Goal: Communication & Community: Participate in discussion

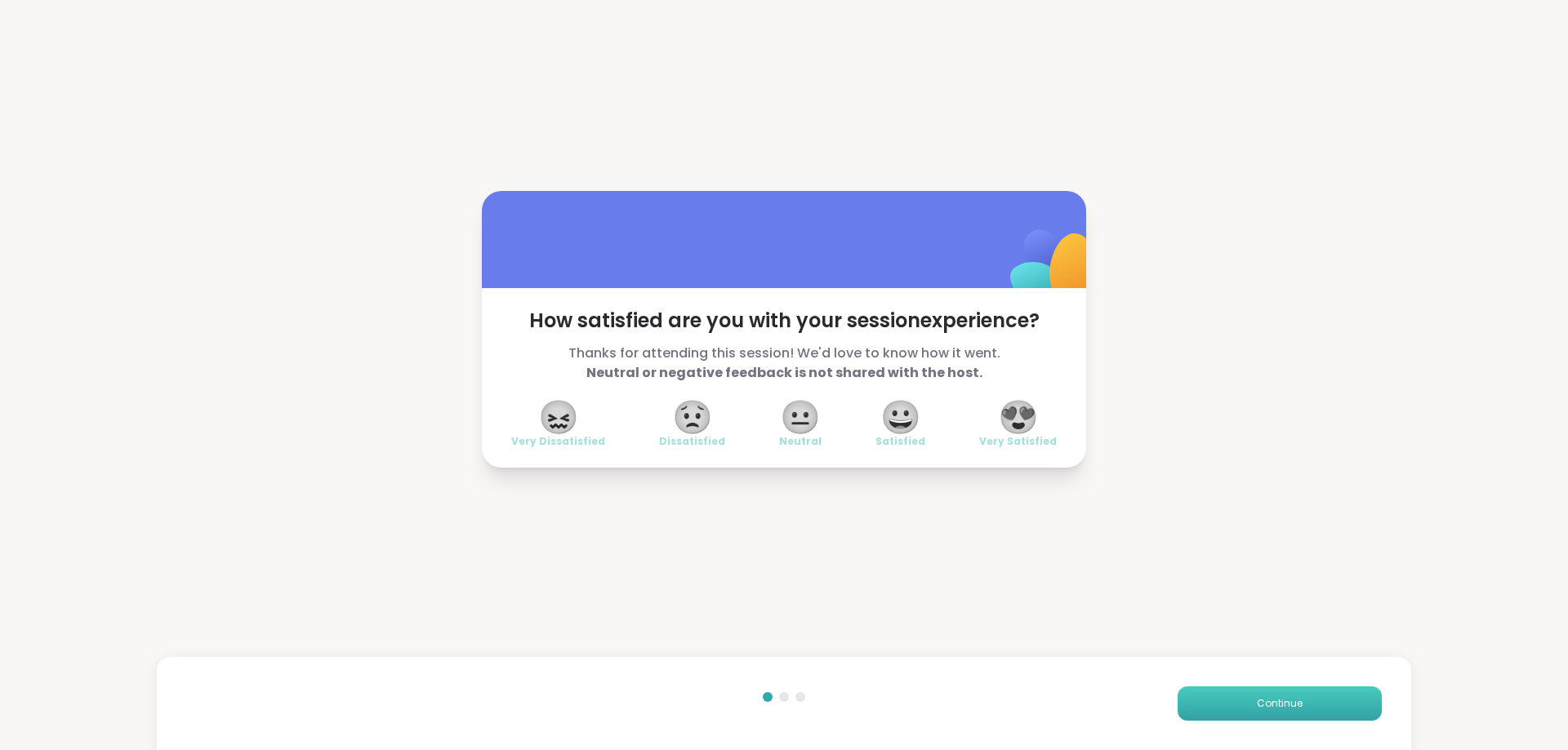
click at [1301, 711] on button "Continue" at bounding box center [1280, 703] width 204 height 34
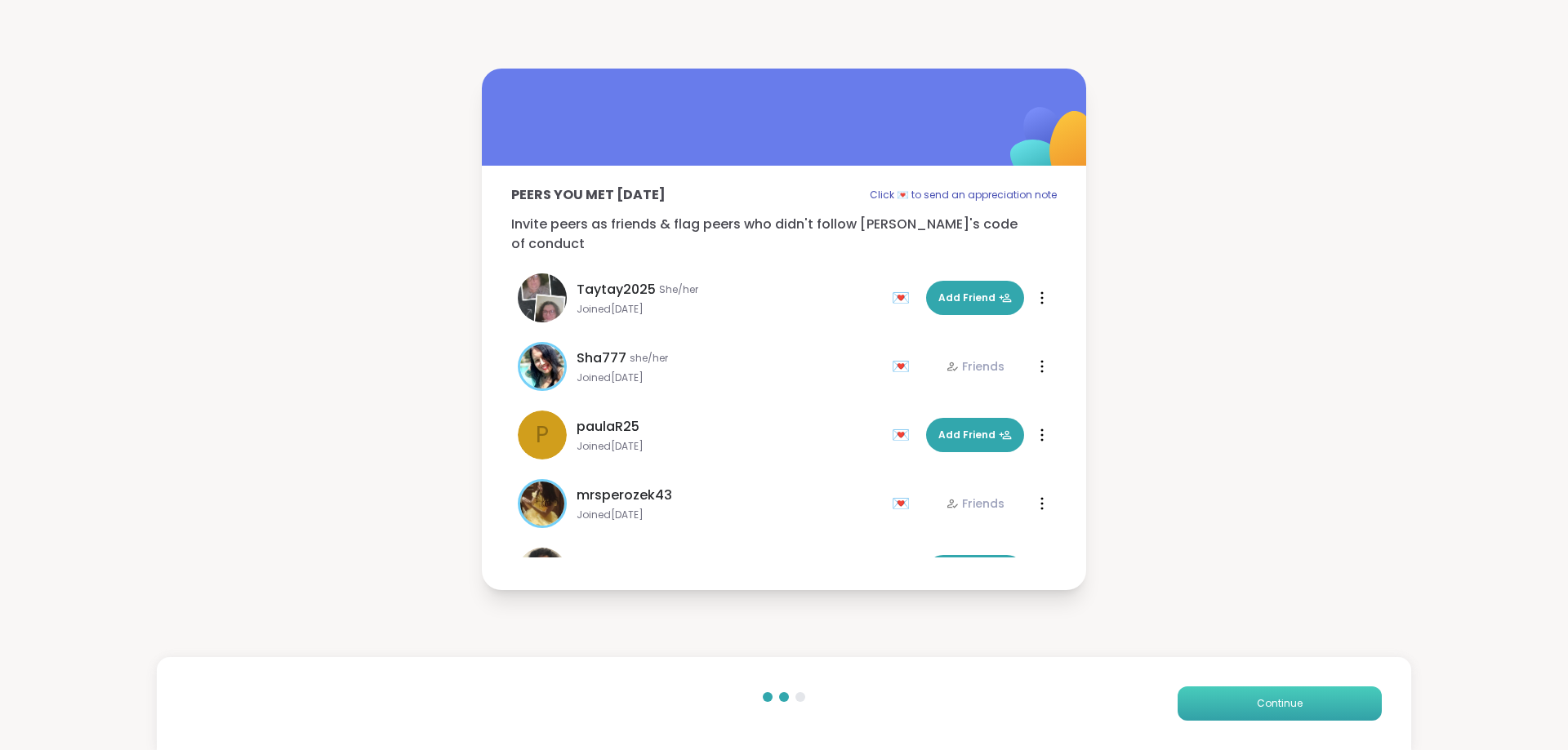
click at [1300, 711] on button "Continue" at bounding box center [1280, 703] width 204 height 34
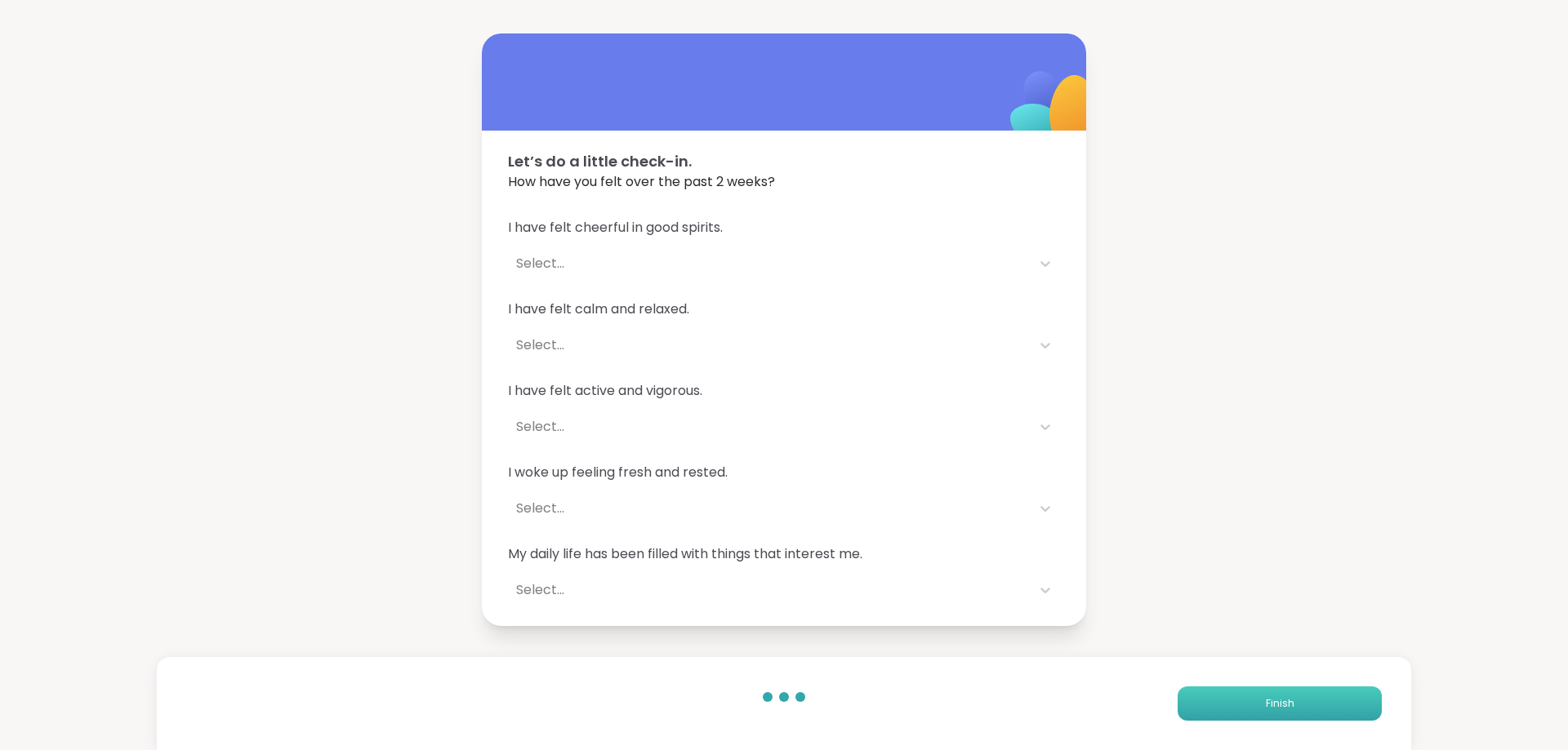
click at [1299, 711] on button "Finish" at bounding box center [1280, 703] width 204 height 34
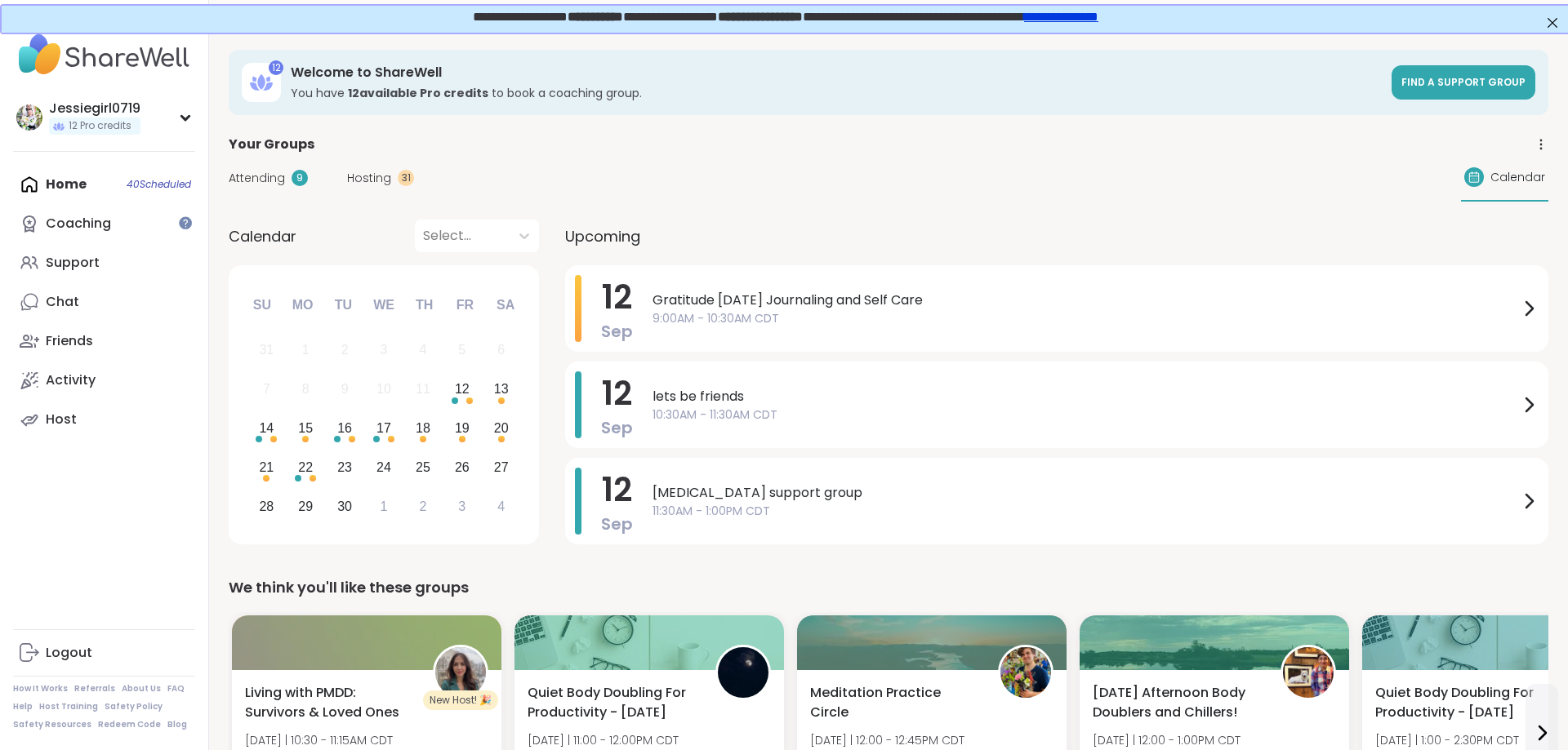
click at [260, 178] on span "Attending" at bounding box center [256, 178] width 56 height 17
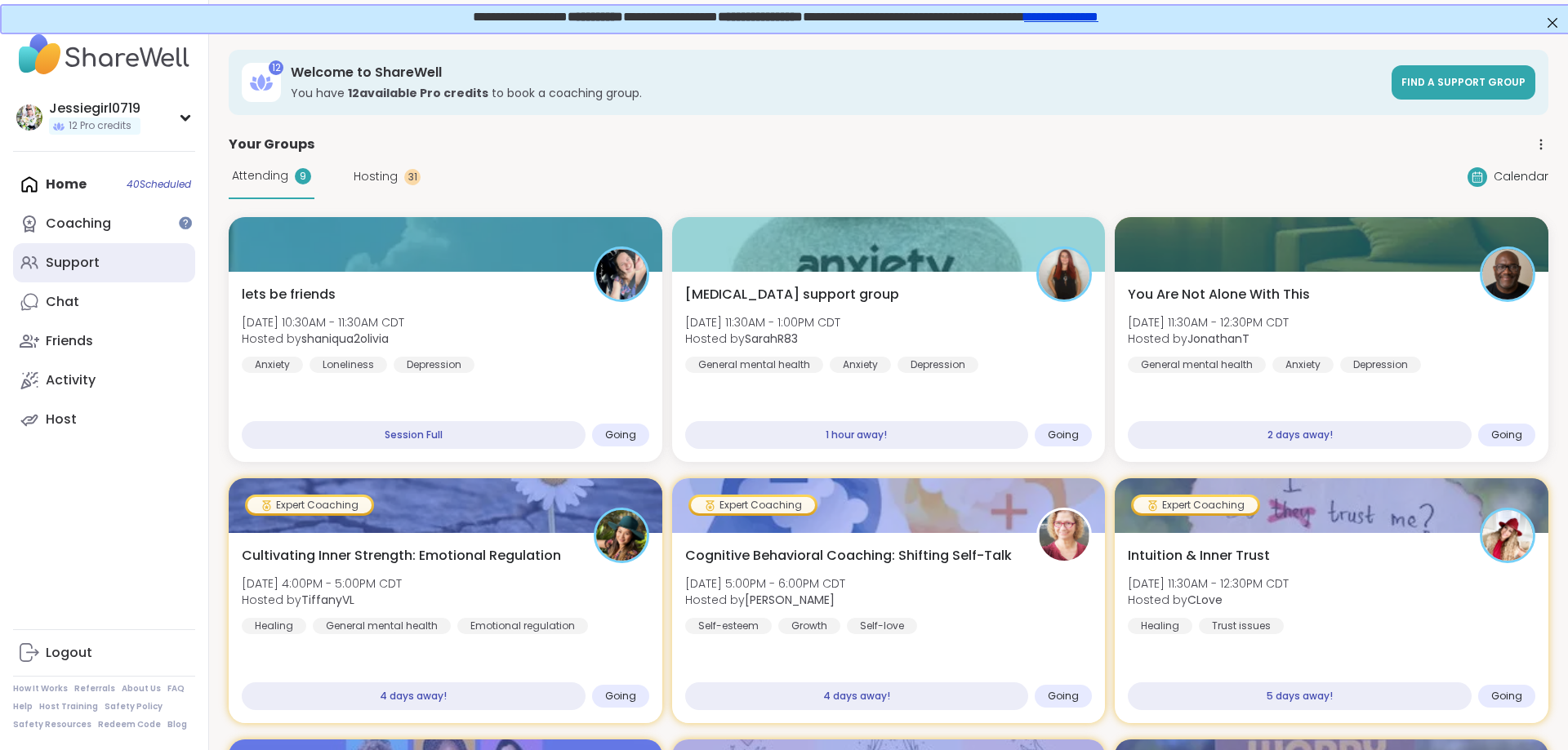
click at [84, 254] on div "Support" at bounding box center [72, 263] width 54 height 18
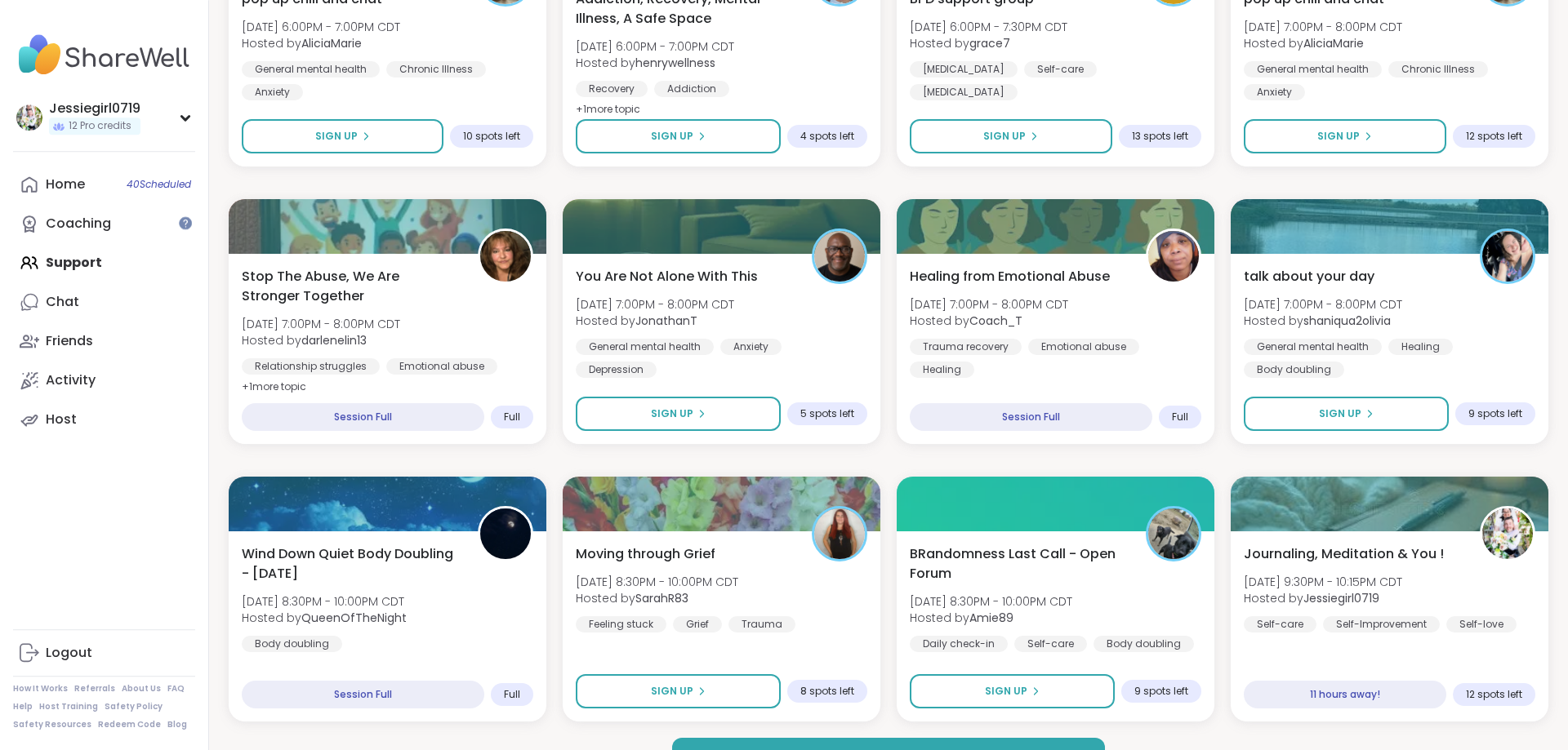
scroll to position [2128, 0]
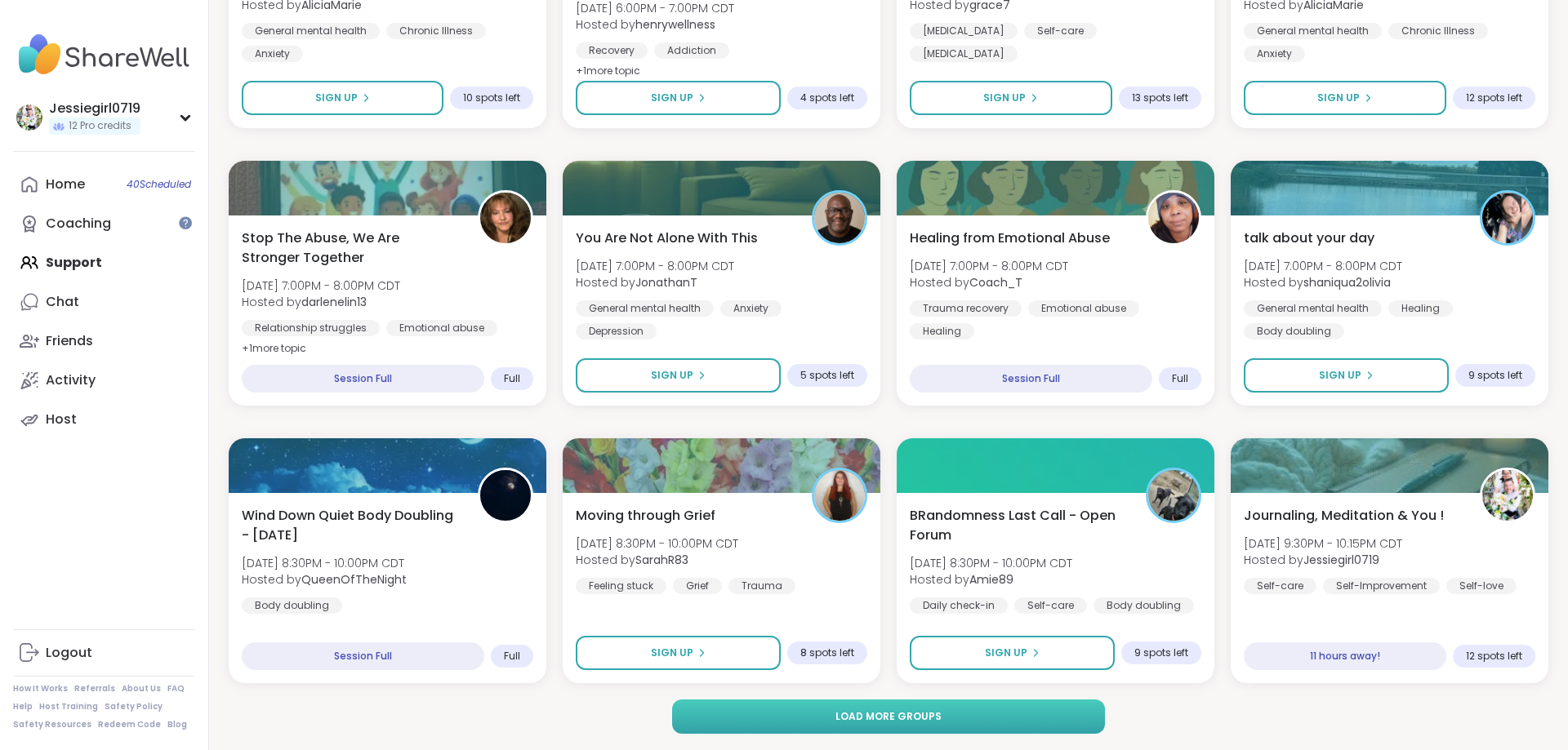
click at [989, 720] on button "Load more groups" at bounding box center [889, 716] width 433 height 34
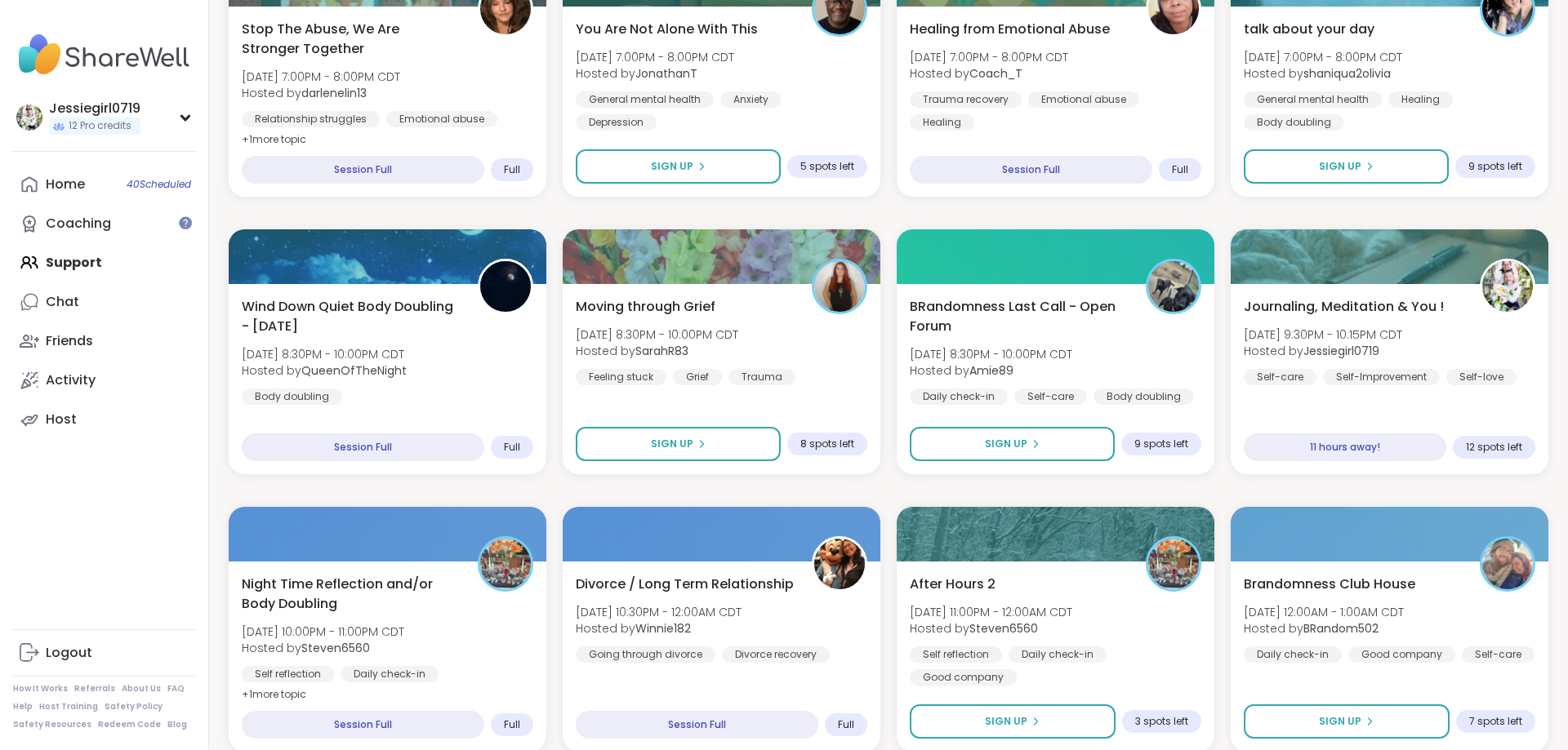
scroll to position [2350, 0]
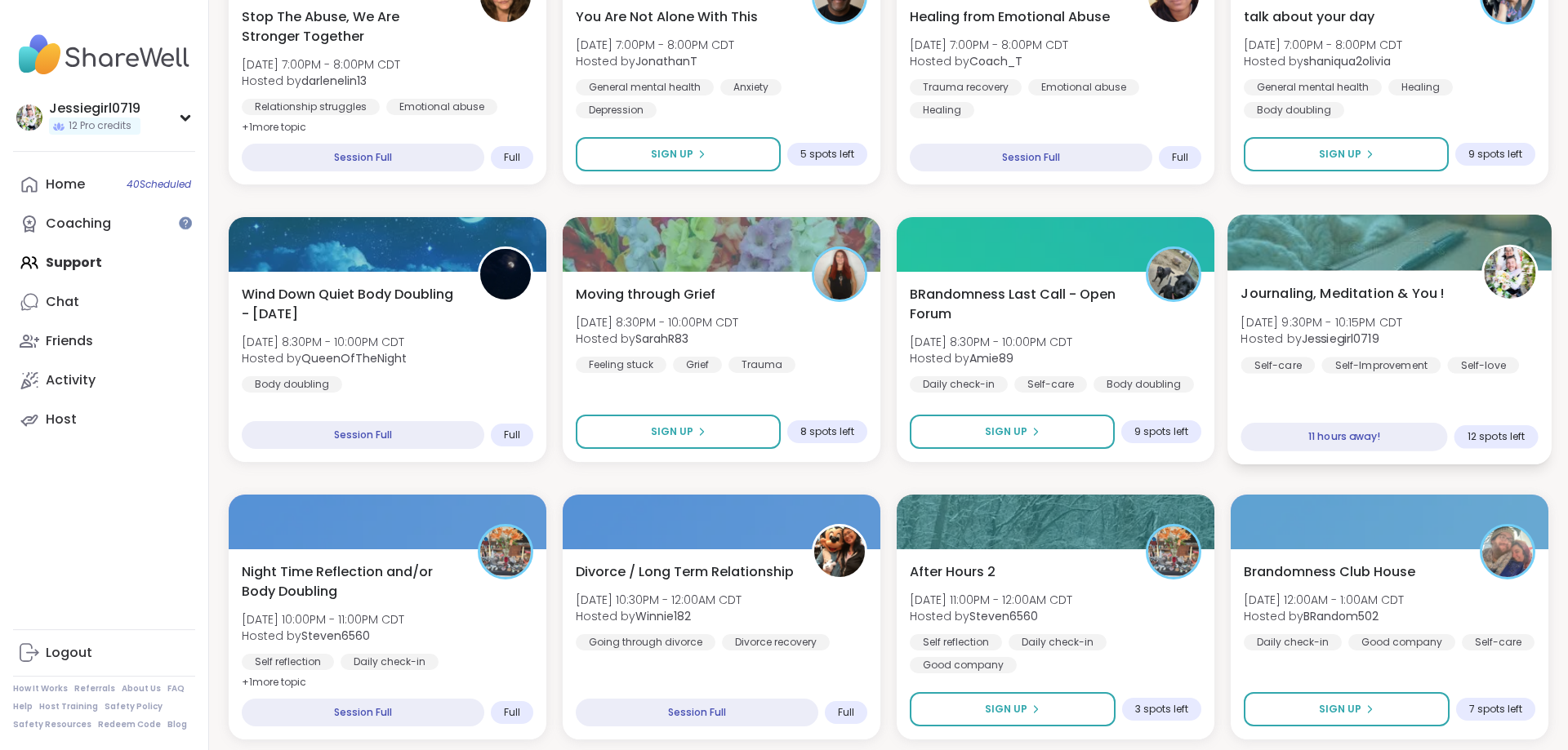
click at [1453, 336] on div "Journaling, Meditation & You ! [DATE] 9:30PM - 10:15PM CDT Hosted by Jessiegirl…" at bounding box center [1389, 328] width 297 height 90
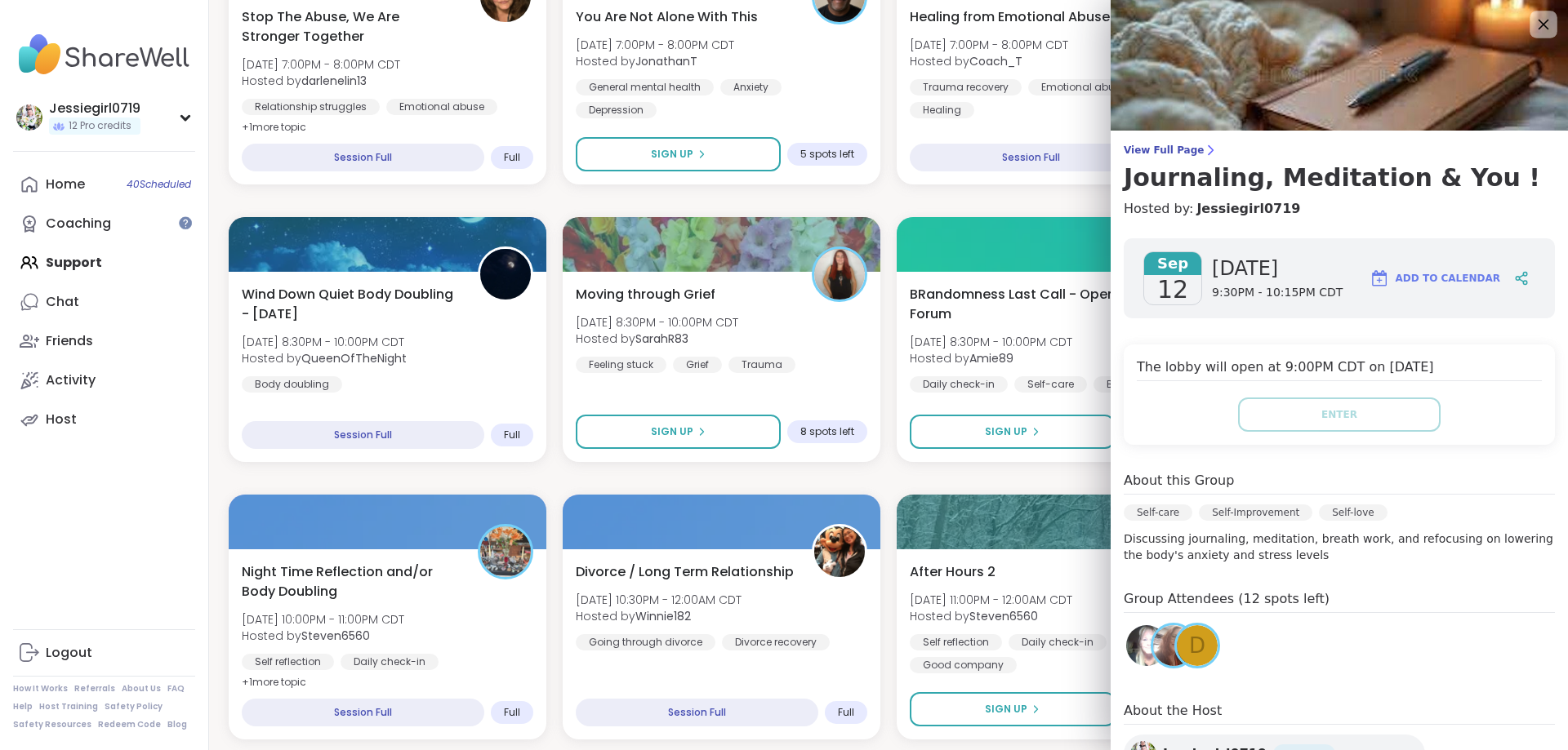
click at [1543, 24] on icon at bounding box center [1544, 25] width 11 height 11
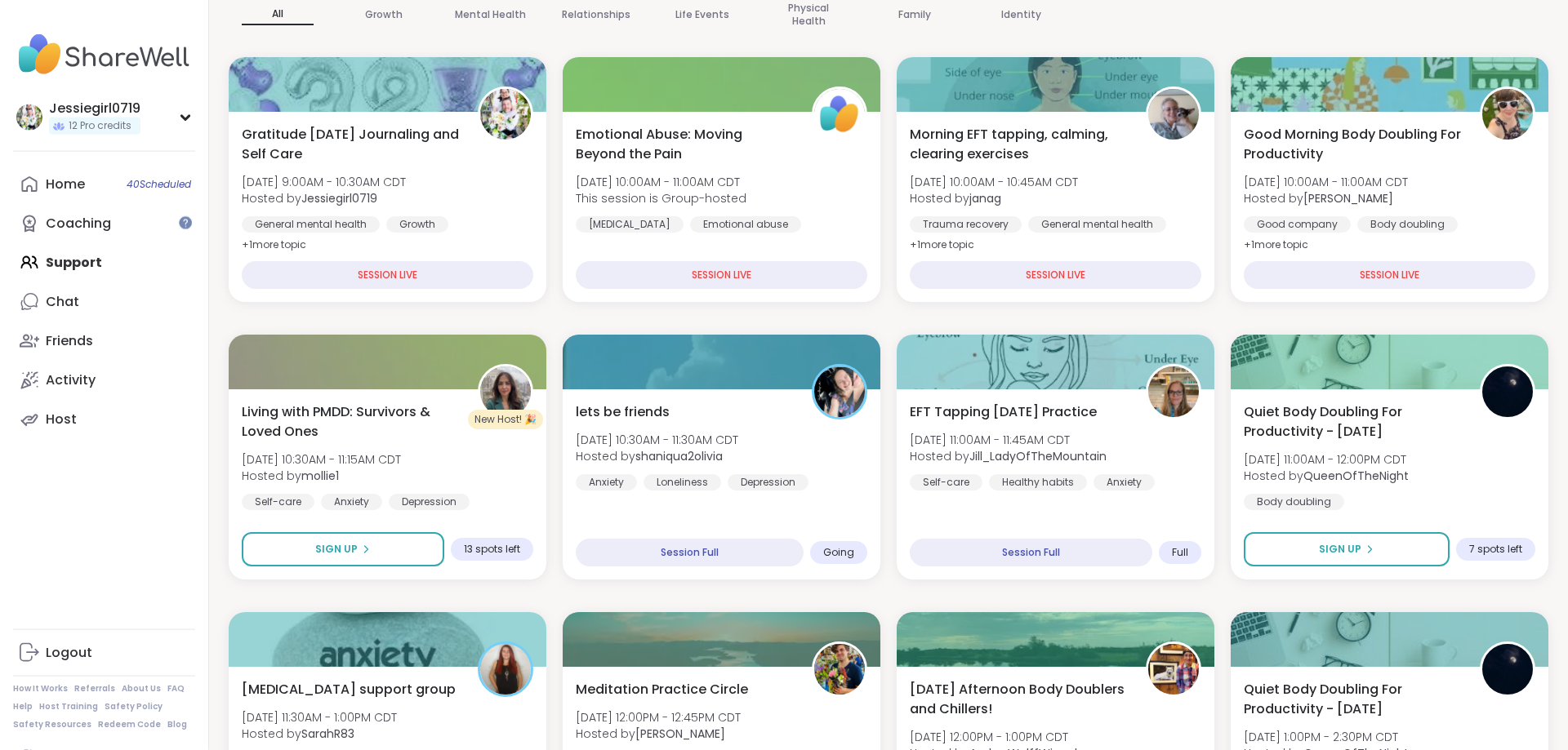
scroll to position [0, 0]
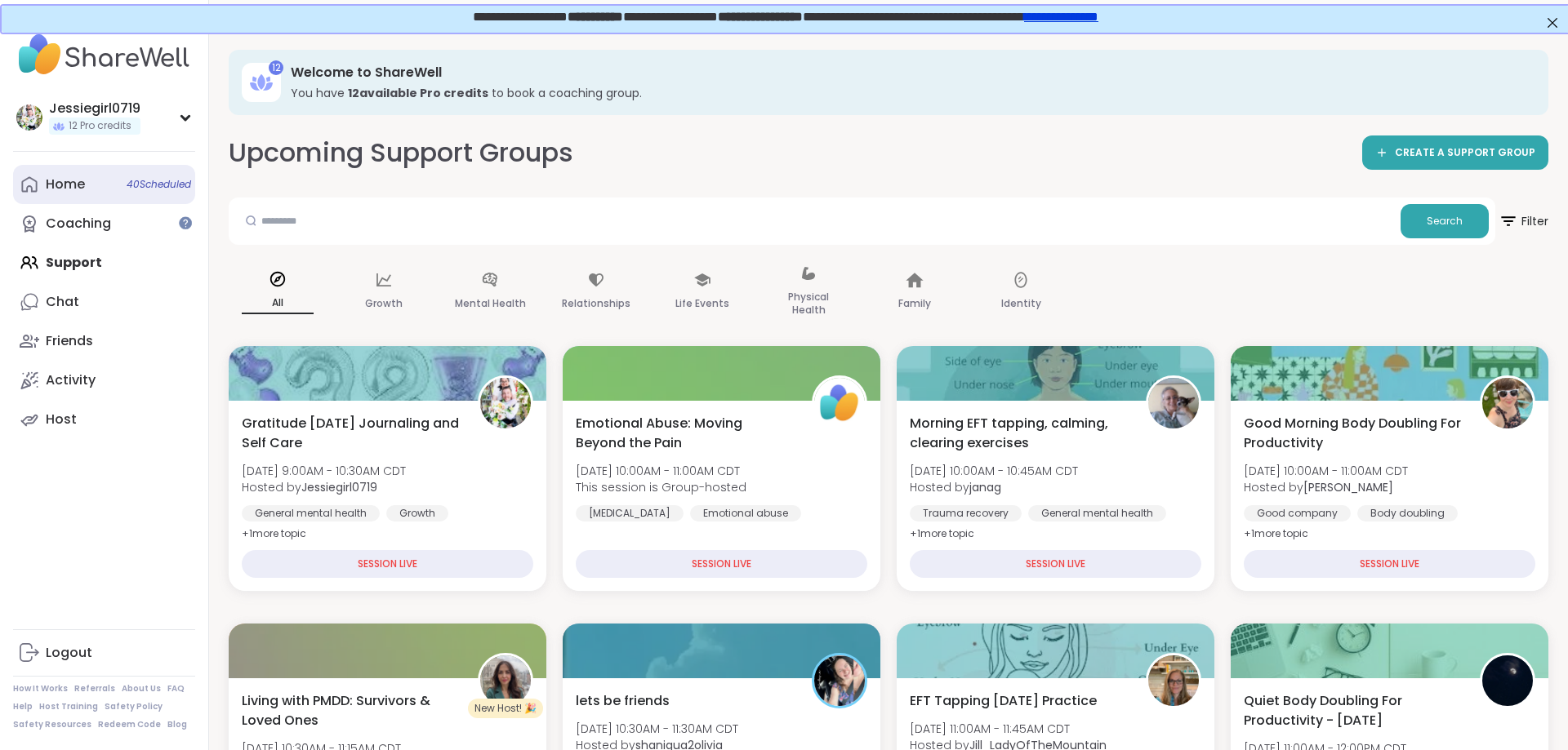
click at [97, 198] on link "Home 40 Scheduled" at bounding box center [104, 184] width 182 height 39
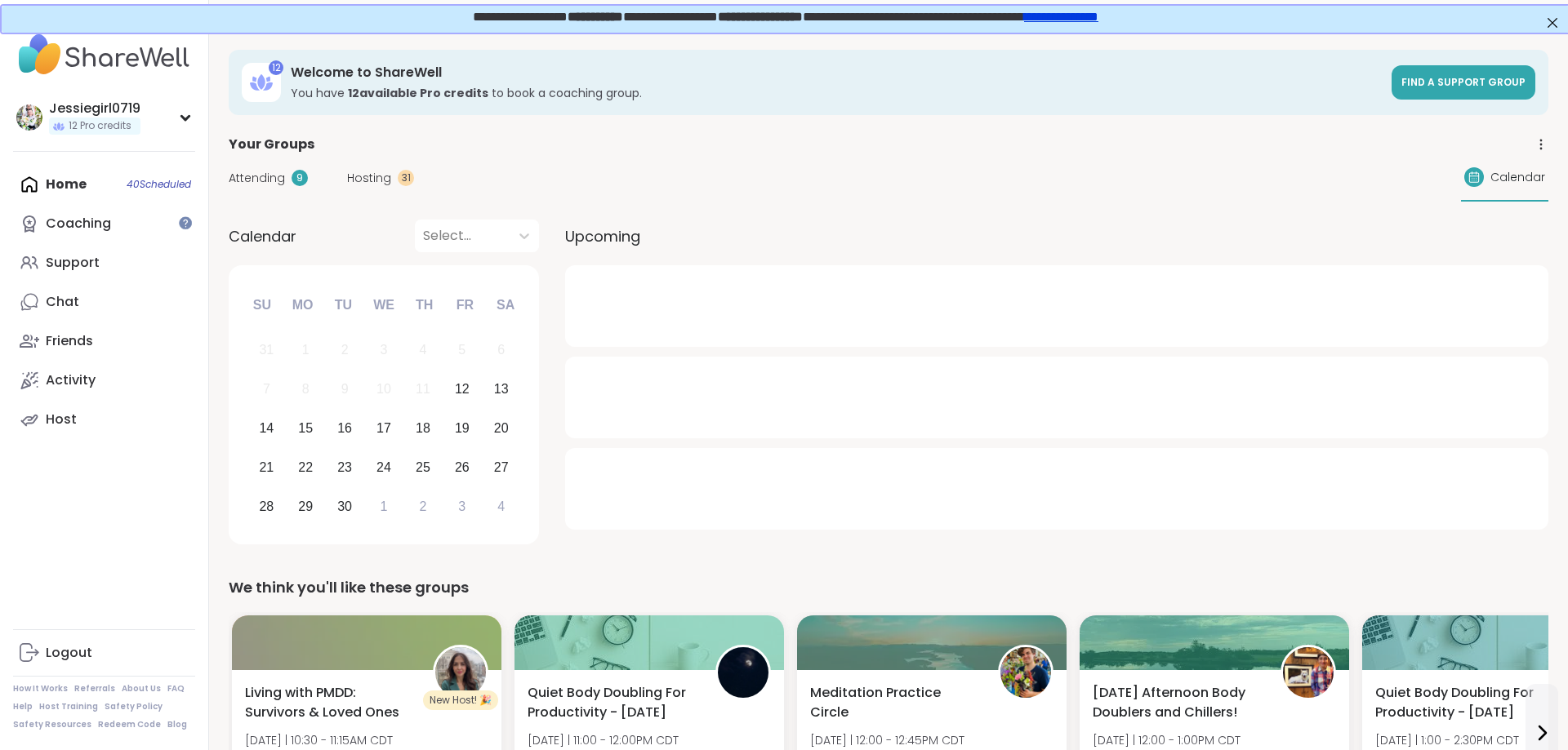
click at [379, 180] on span "Hosting" at bounding box center [369, 178] width 44 height 17
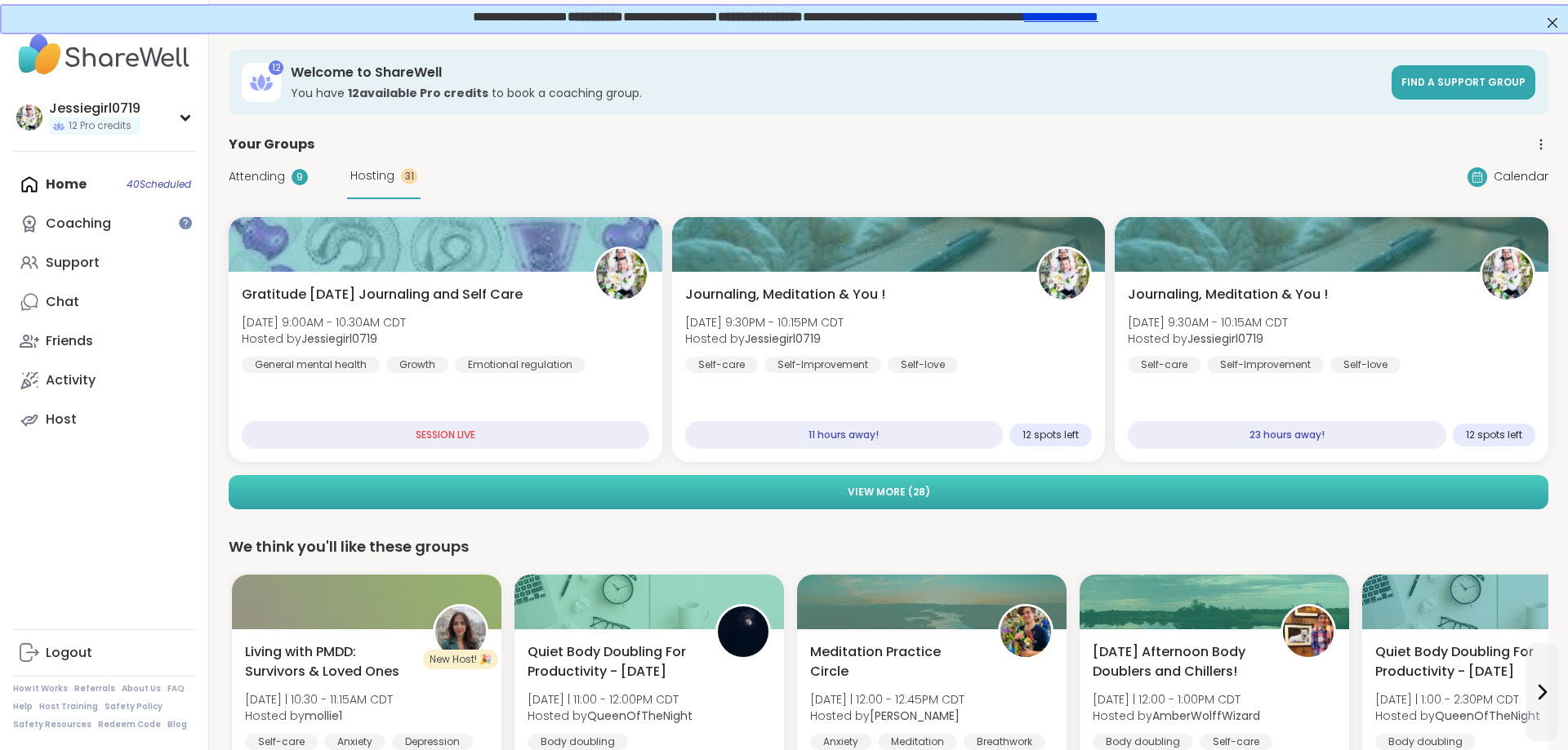
click at [992, 482] on button "View More ( 28 )" at bounding box center [888, 492] width 1320 height 34
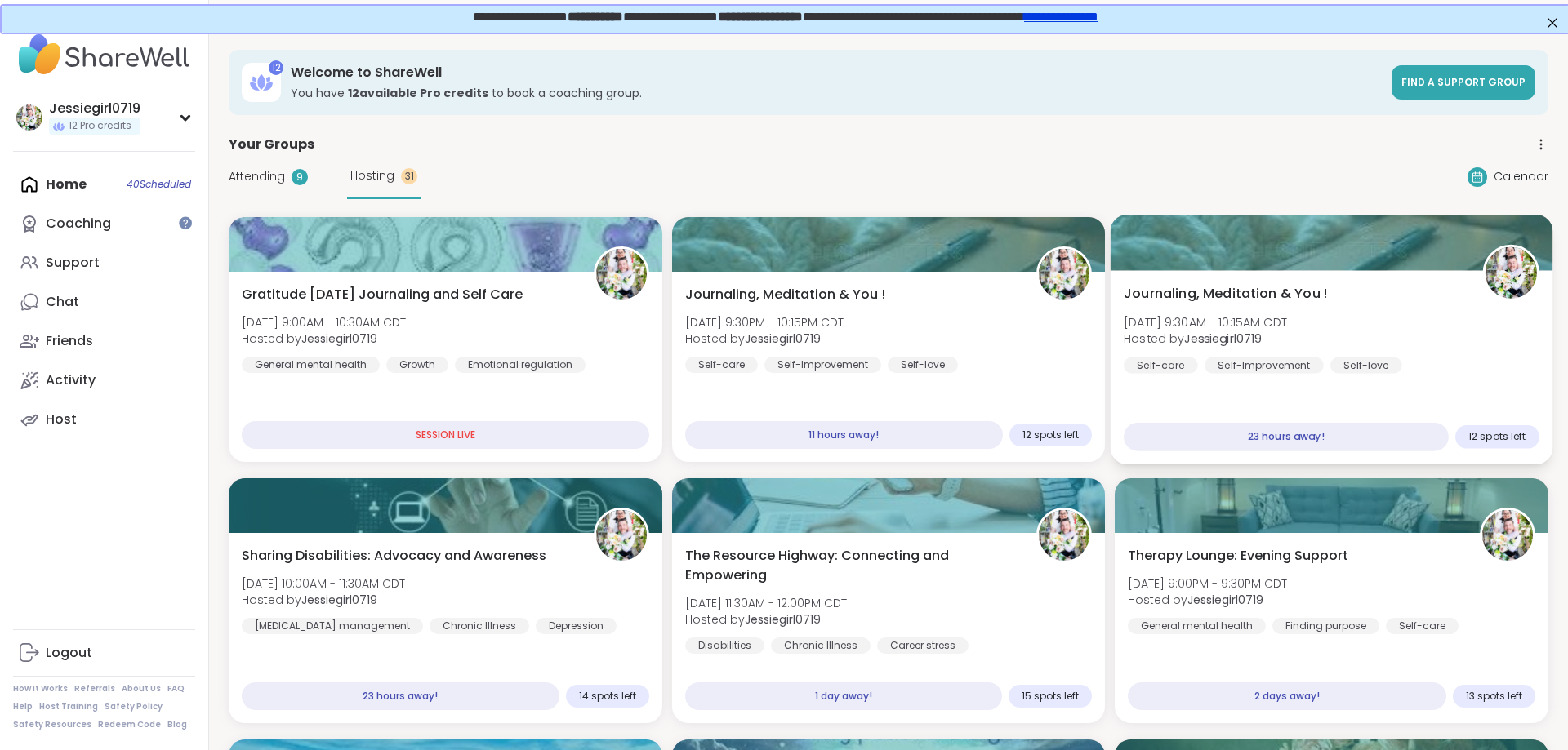
click at [1415, 296] on div "Journaling, Meditation & You ! [DATE] 9:30AM - 10:15AM CDT Hosted by Jessiegirl…" at bounding box center [1331, 329] width 416 height 90
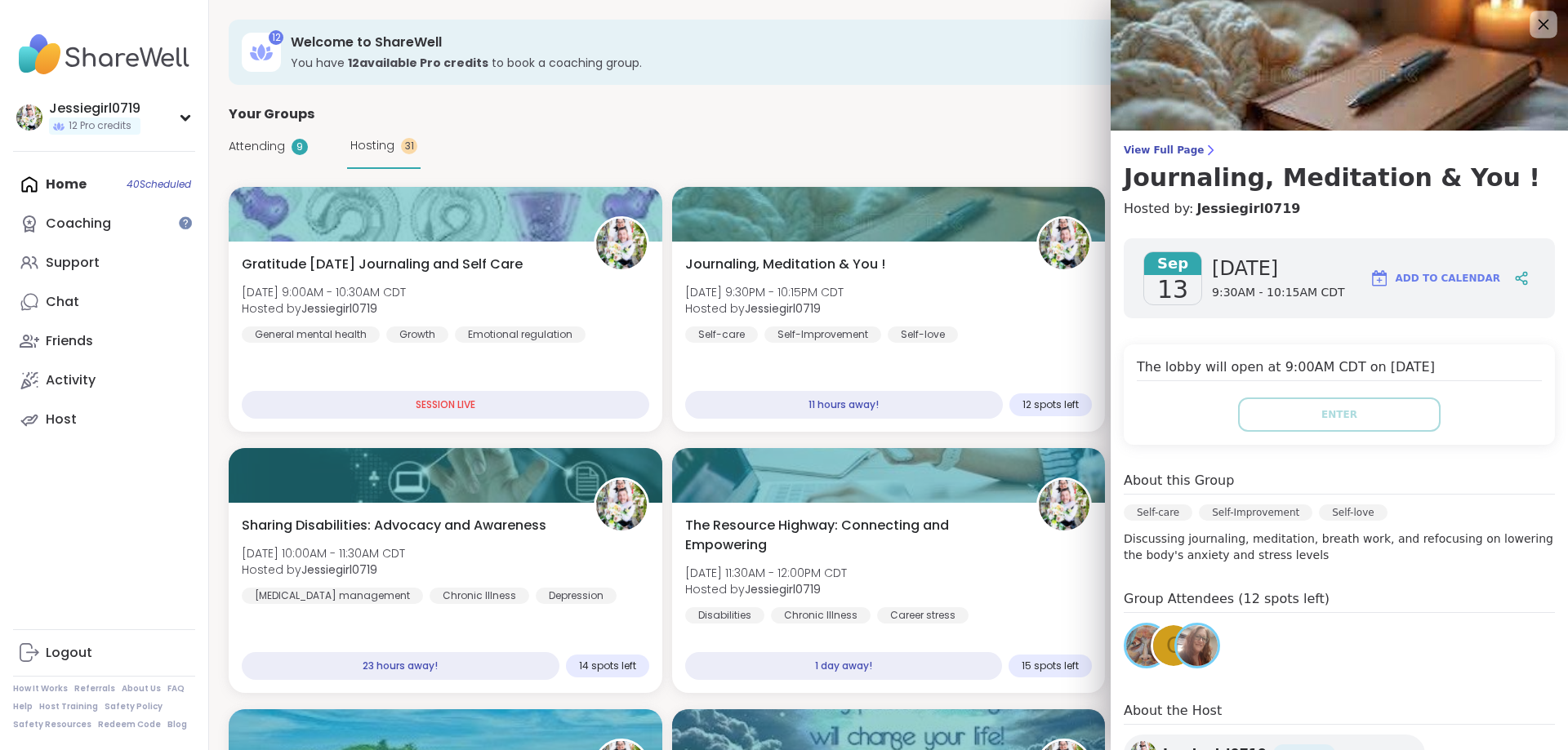
click at [1547, 24] on icon at bounding box center [1543, 24] width 21 height 21
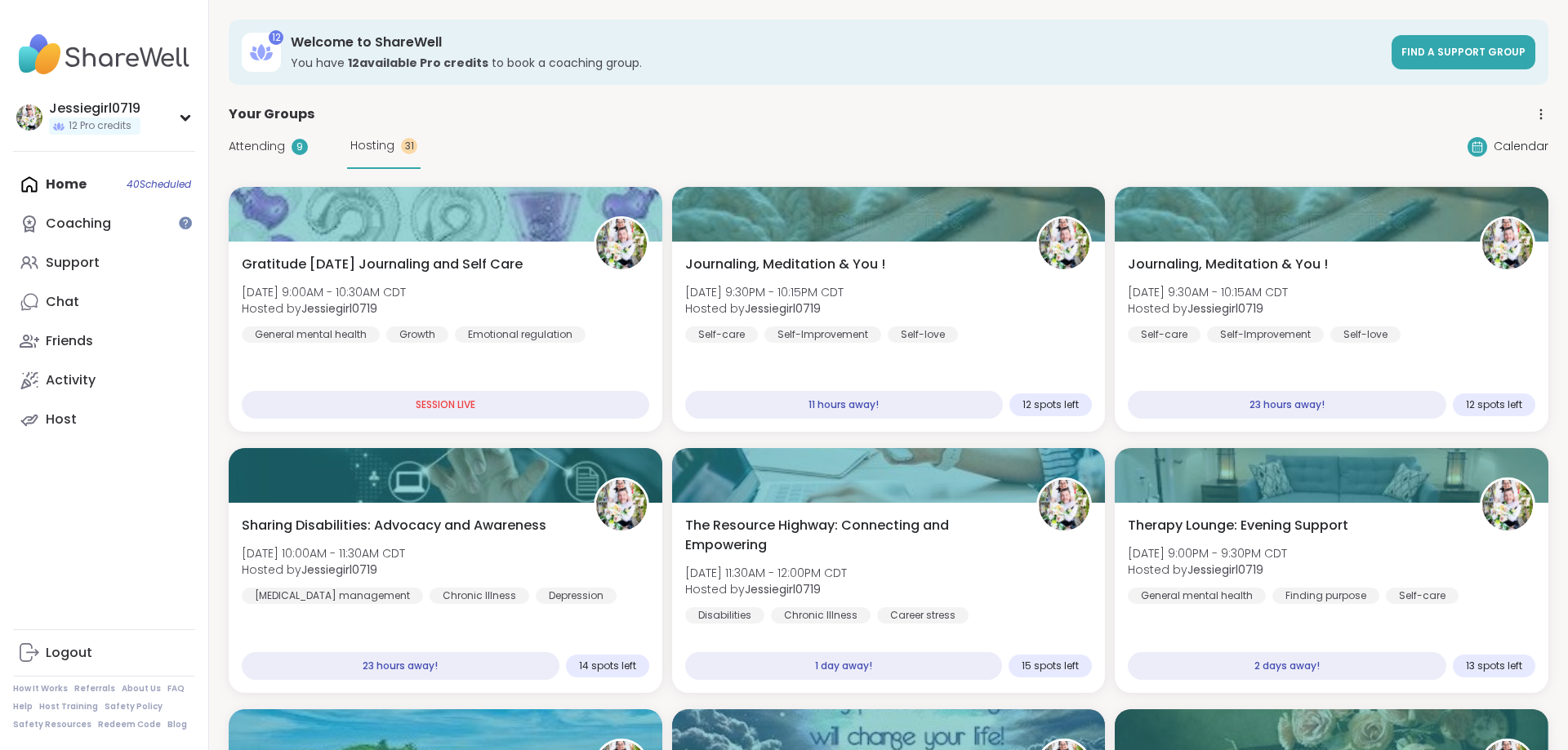
click at [266, 133] on div "Attending 9 Hosting 31" at bounding box center [324, 147] width 192 height 45
click at [271, 142] on span "Attending" at bounding box center [256, 146] width 56 height 17
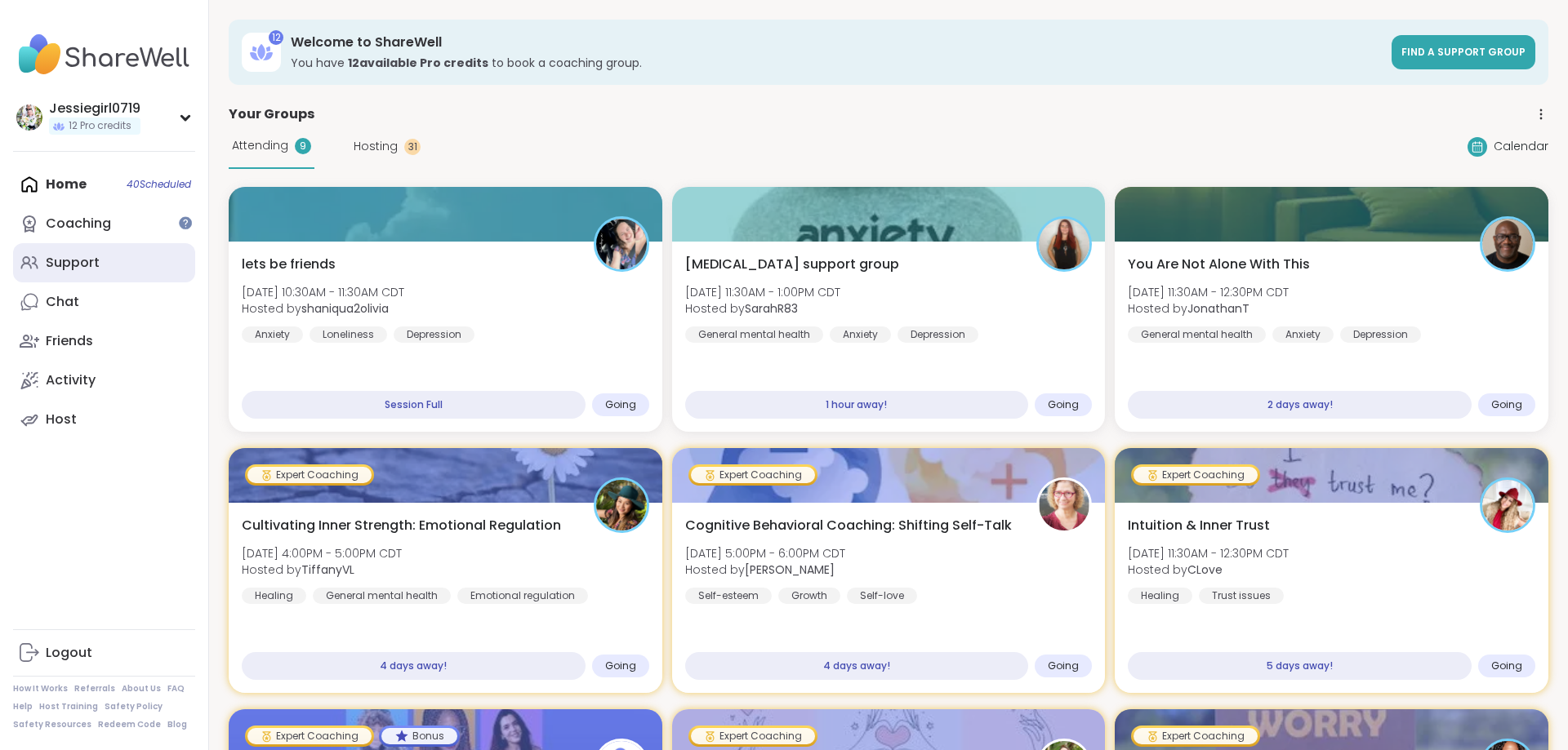
click at [67, 261] on div "Support" at bounding box center [72, 263] width 54 height 18
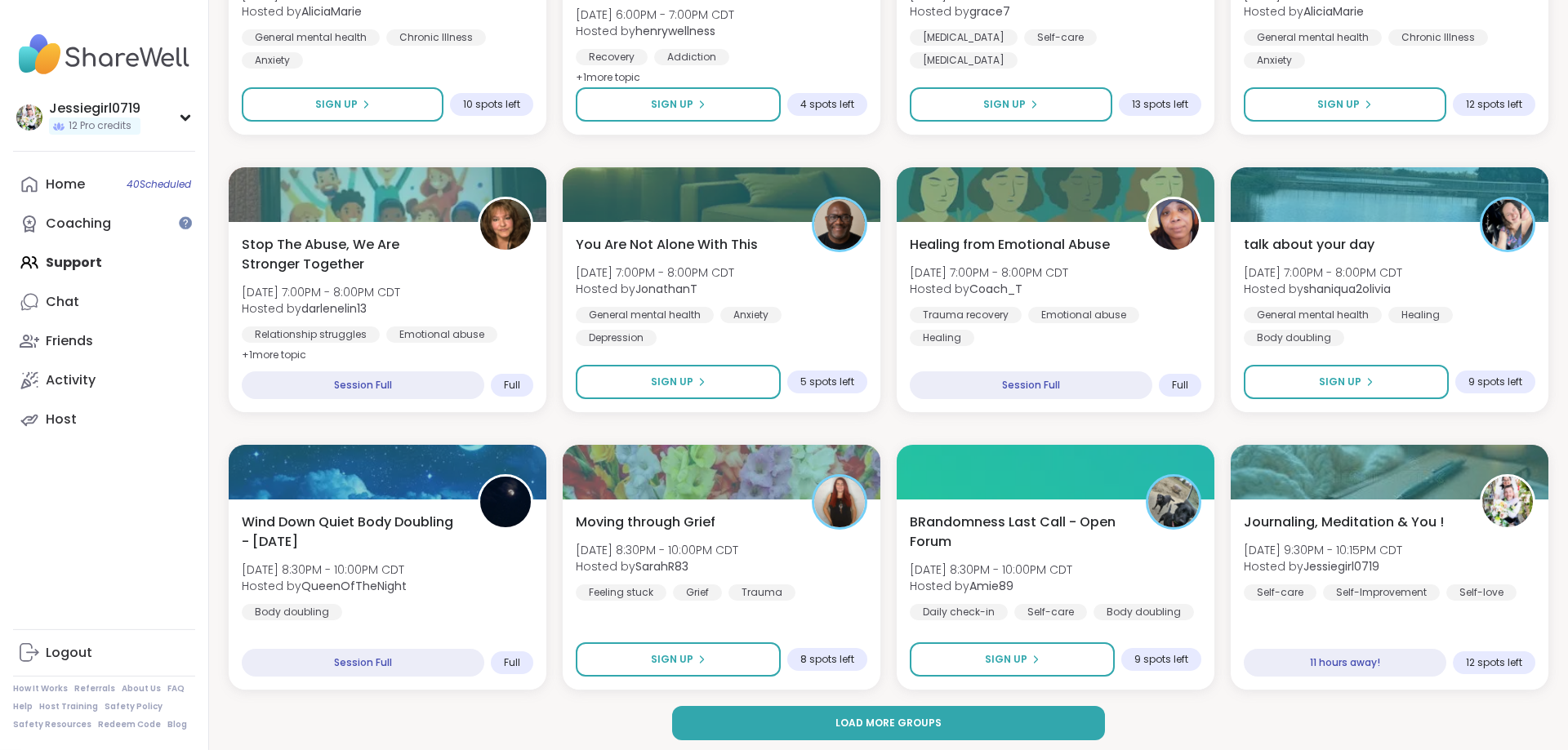
scroll to position [2128, 0]
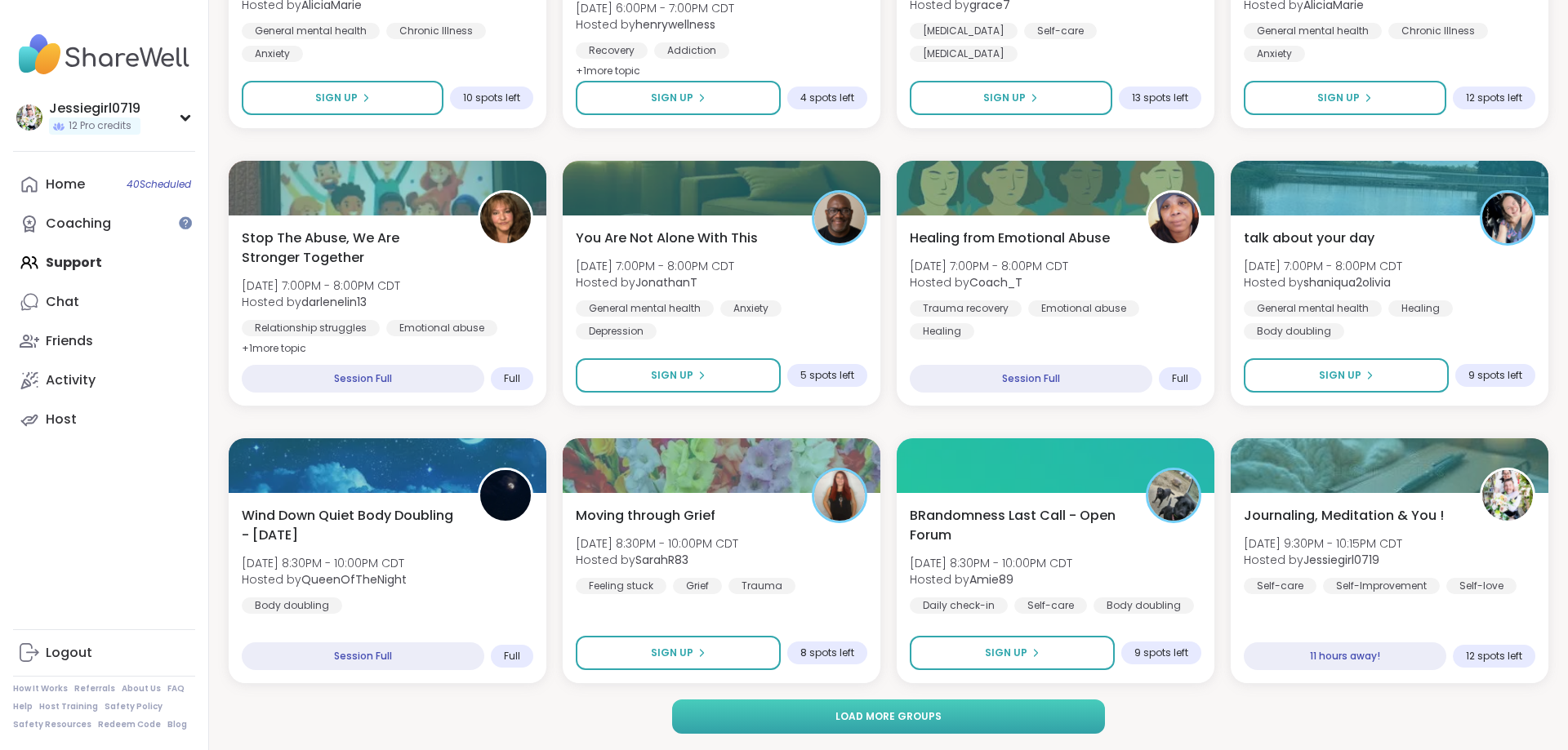
click at [951, 700] on button "Load more groups" at bounding box center [889, 716] width 433 height 34
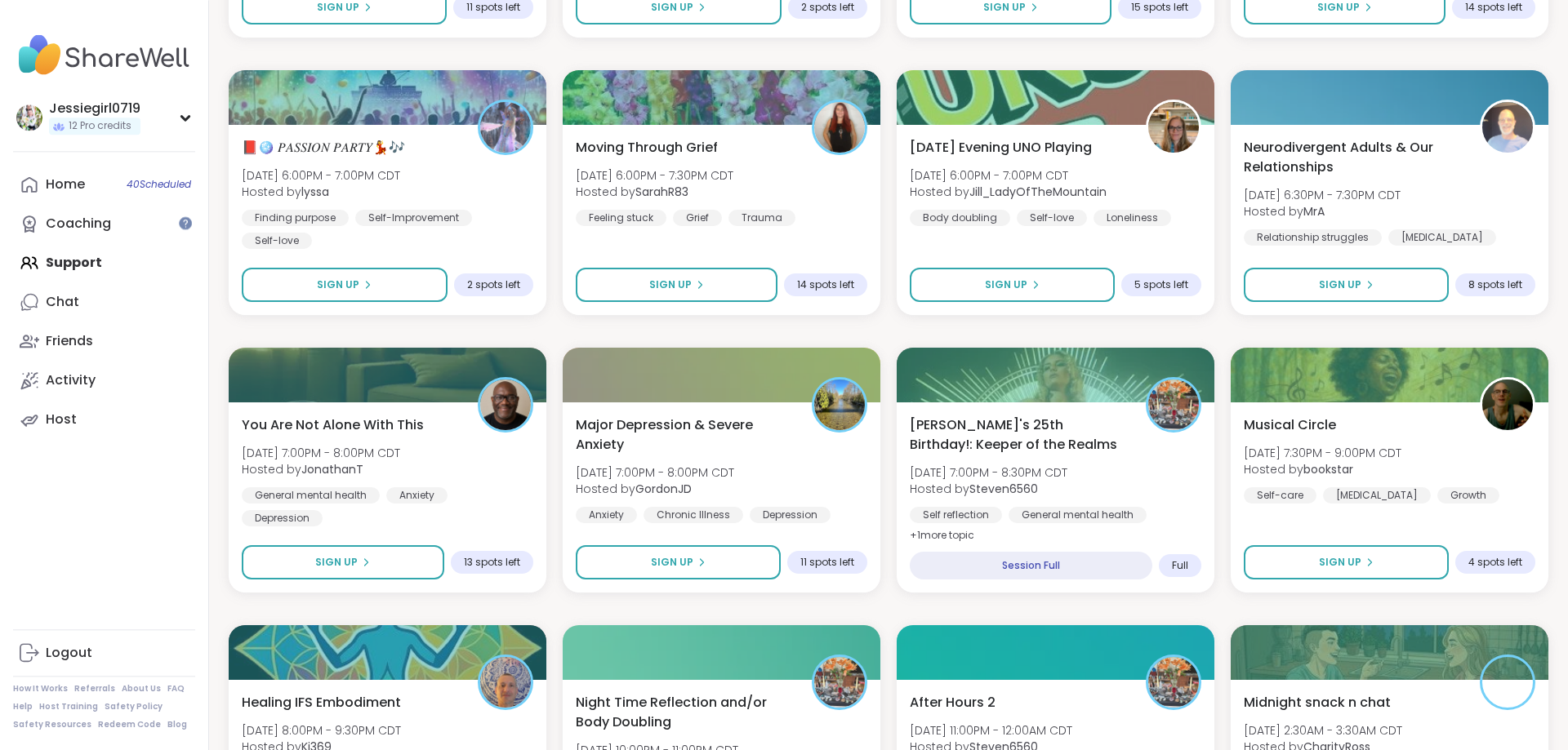
scroll to position [4625, 0]
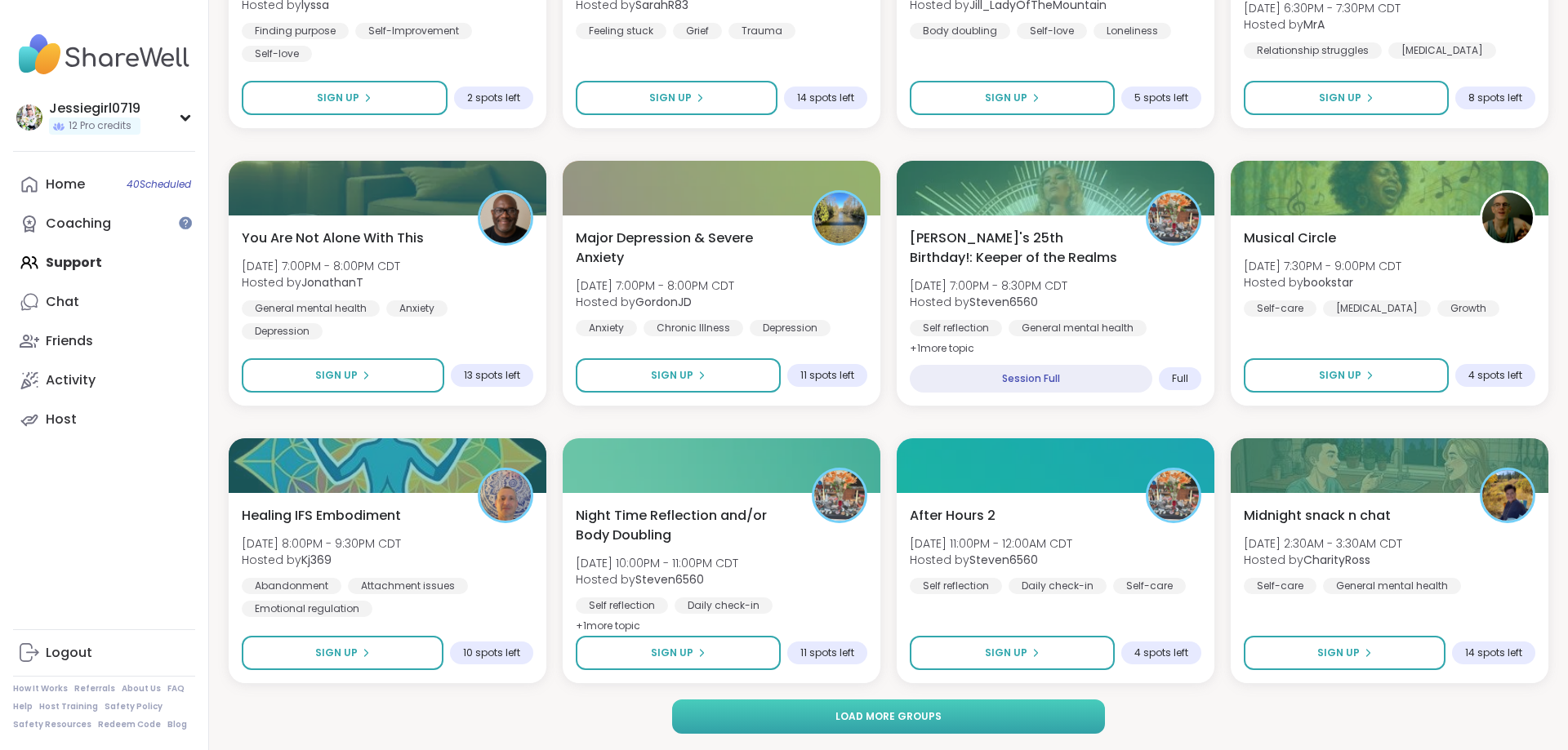
click at [1049, 708] on button "Load more groups" at bounding box center [889, 716] width 433 height 34
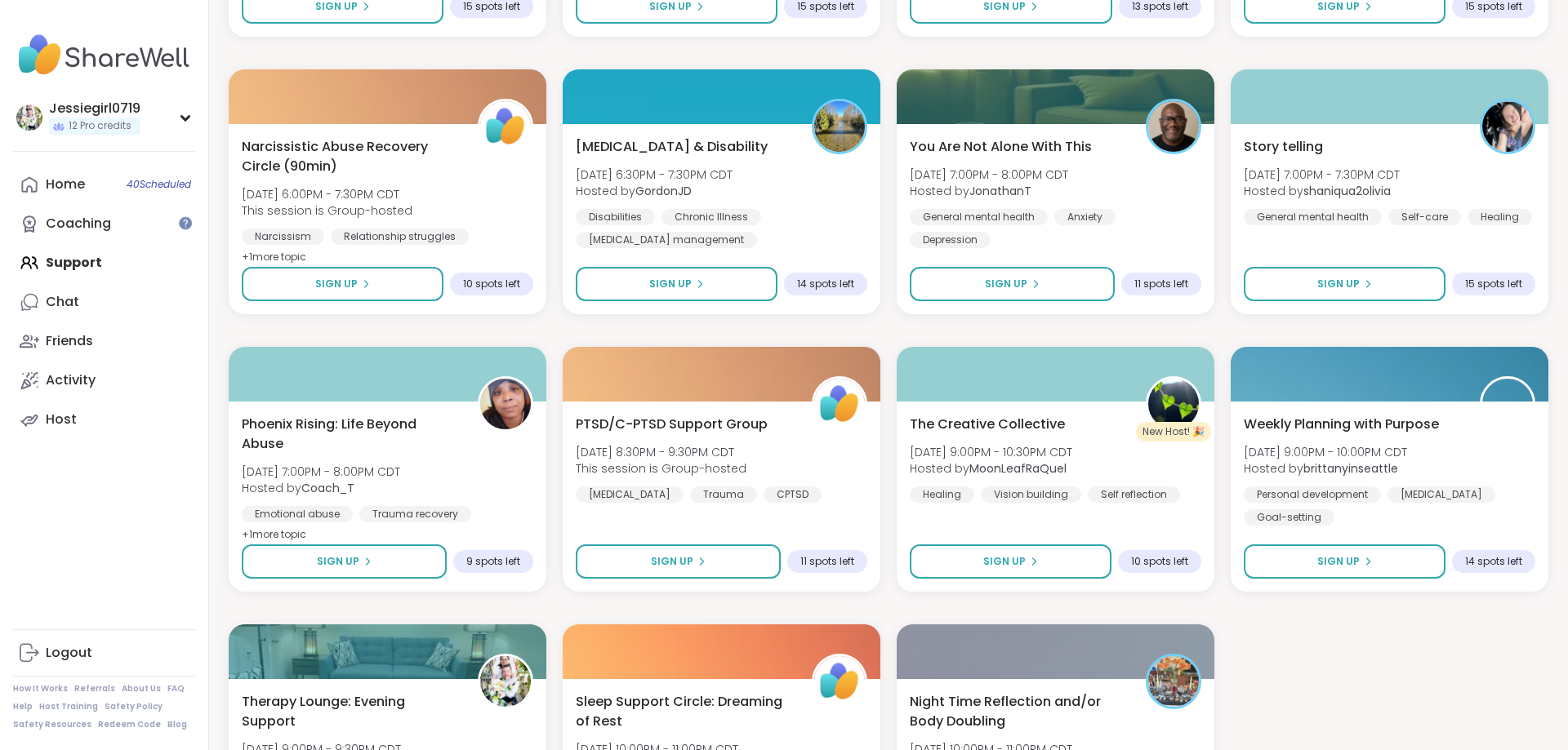
scroll to position [7123, 0]
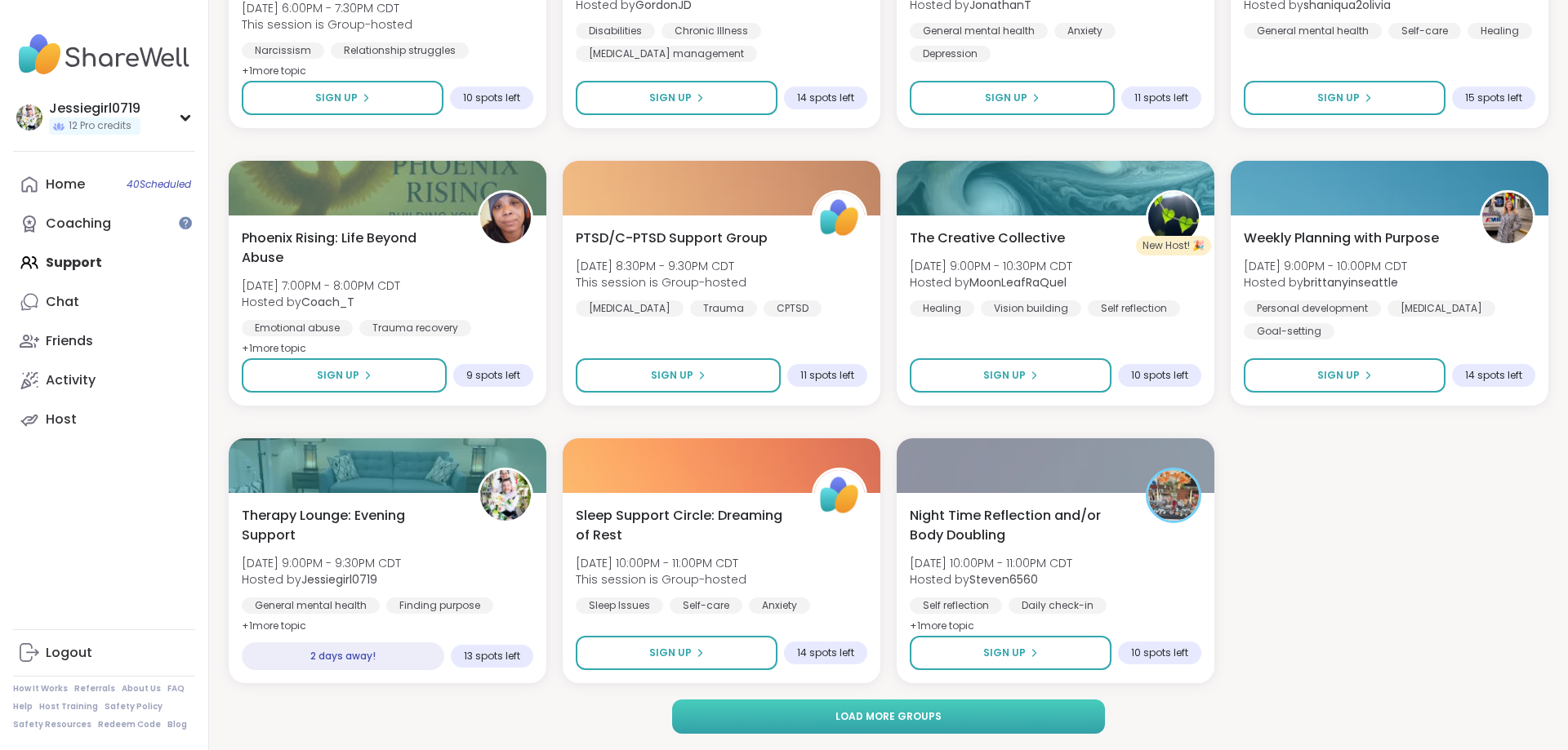
click at [1026, 713] on button "Load more groups" at bounding box center [889, 716] width 433 height 34
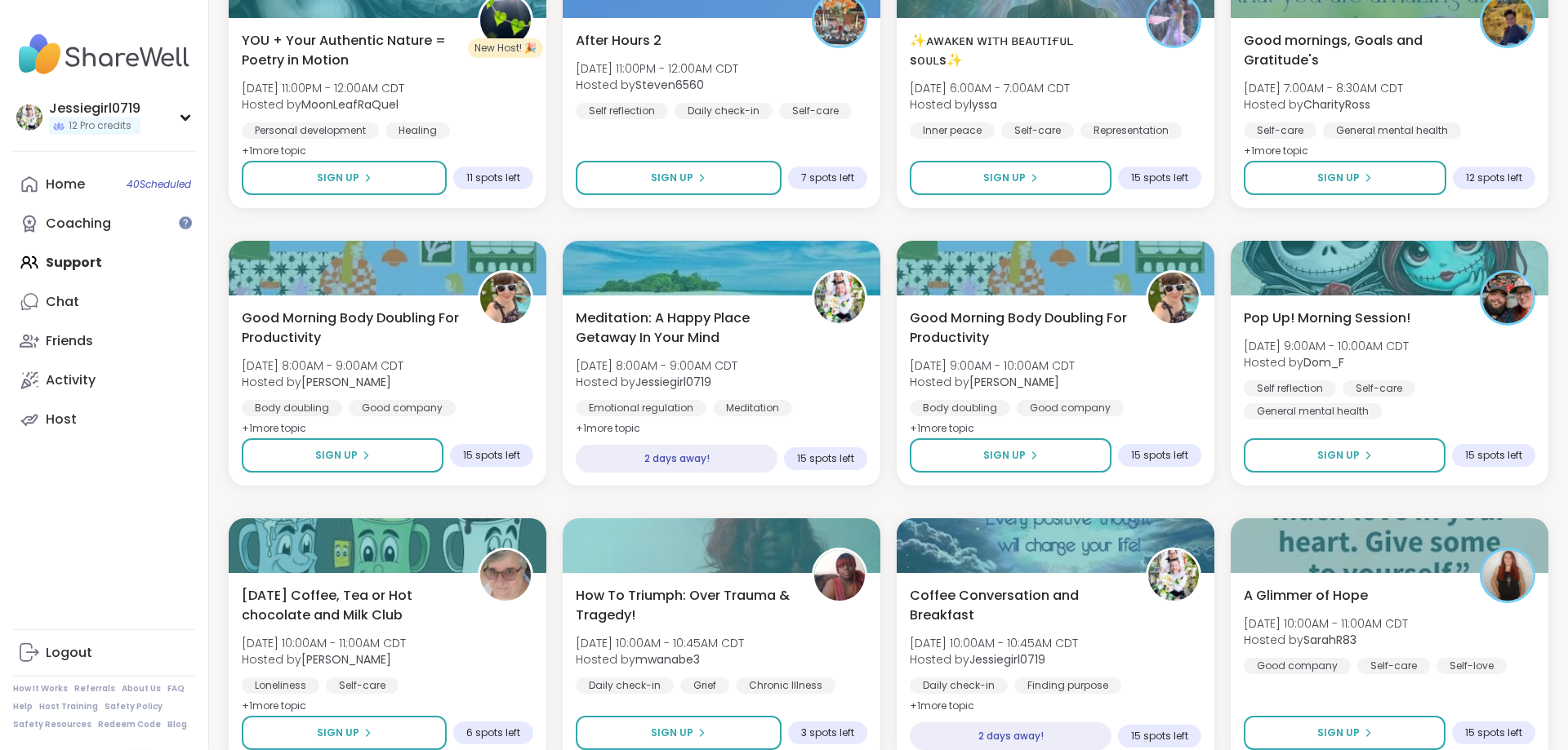
scroll to position [7886, 0]
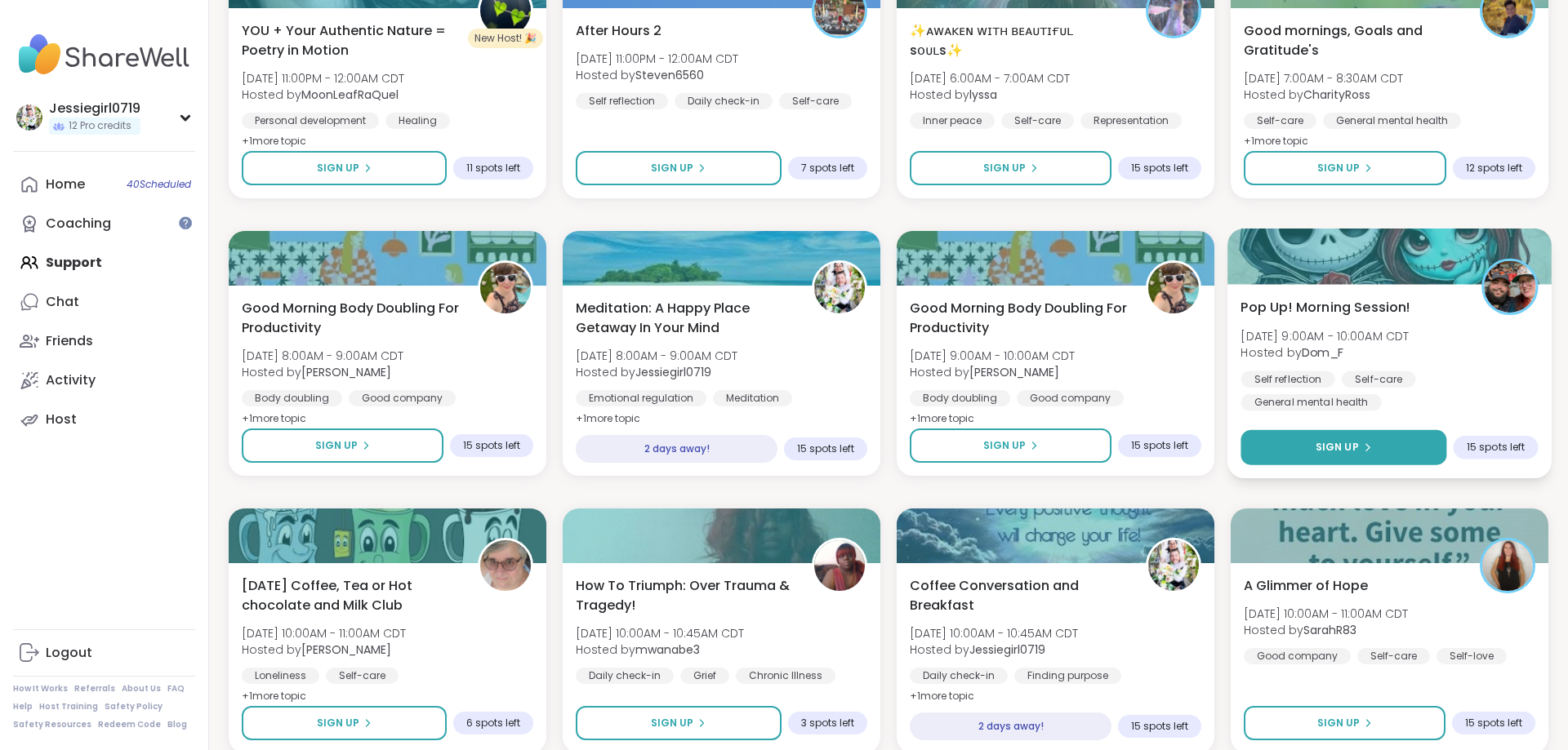
click at [1405, 453] on button "Sign Up" at bounding box center [1343, 447] width 206 height 35
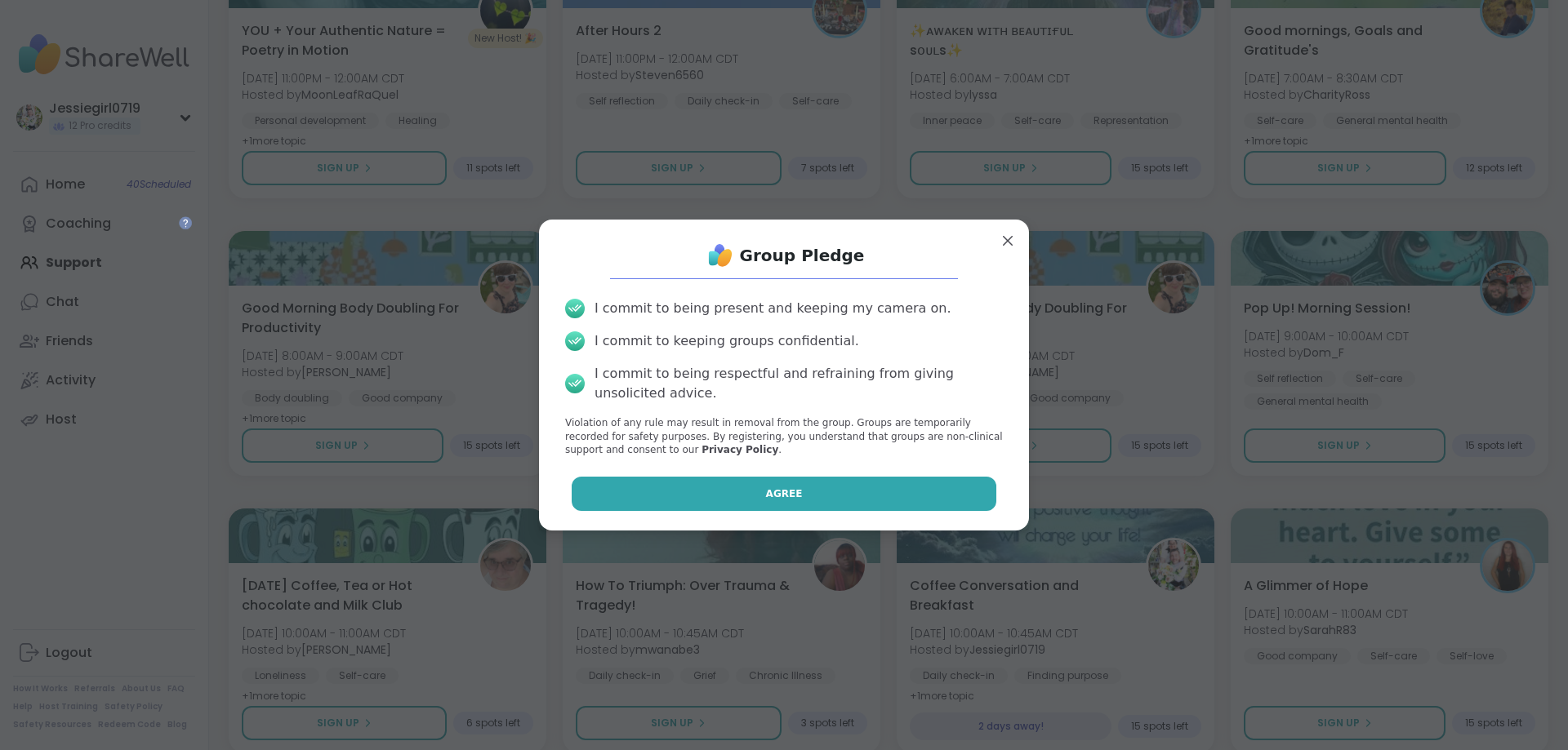
click at [990, 484] on button "Agree" at bounding box center [784, 494] width 426 height 34
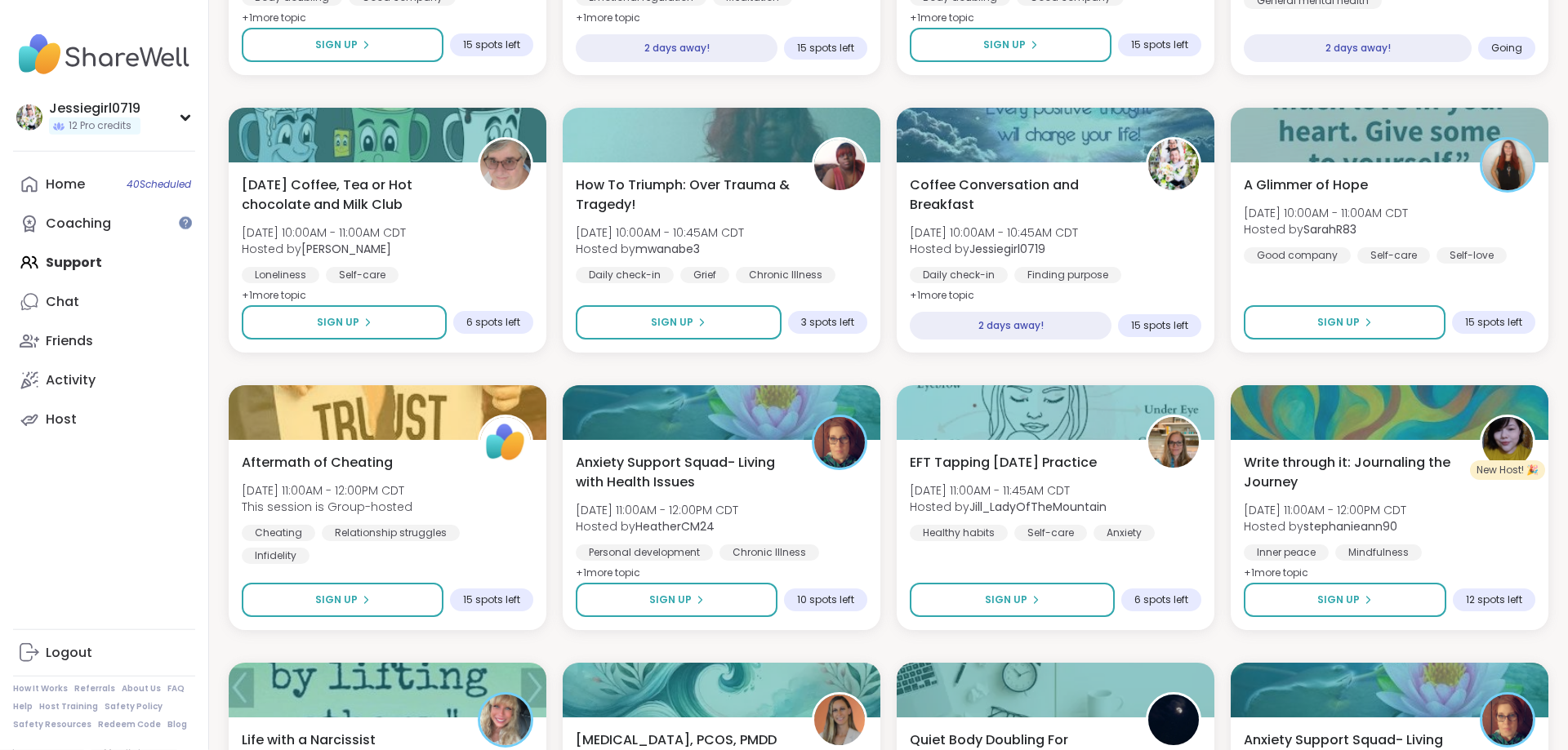
scroll to position [8275, 0]
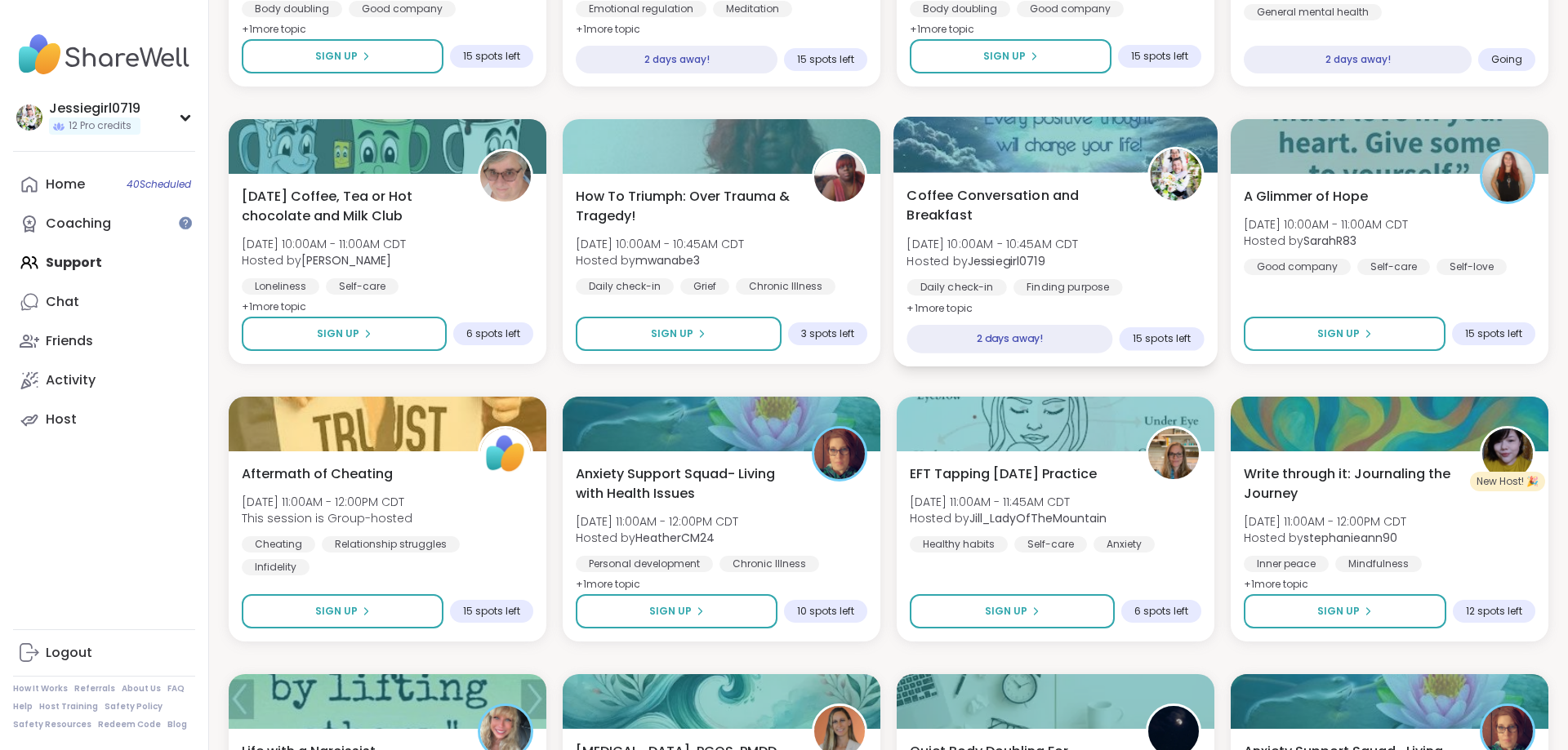
click at [1106, 292] on div "Finding purpose" at bounding box center [1068, 287] width 110 height 17
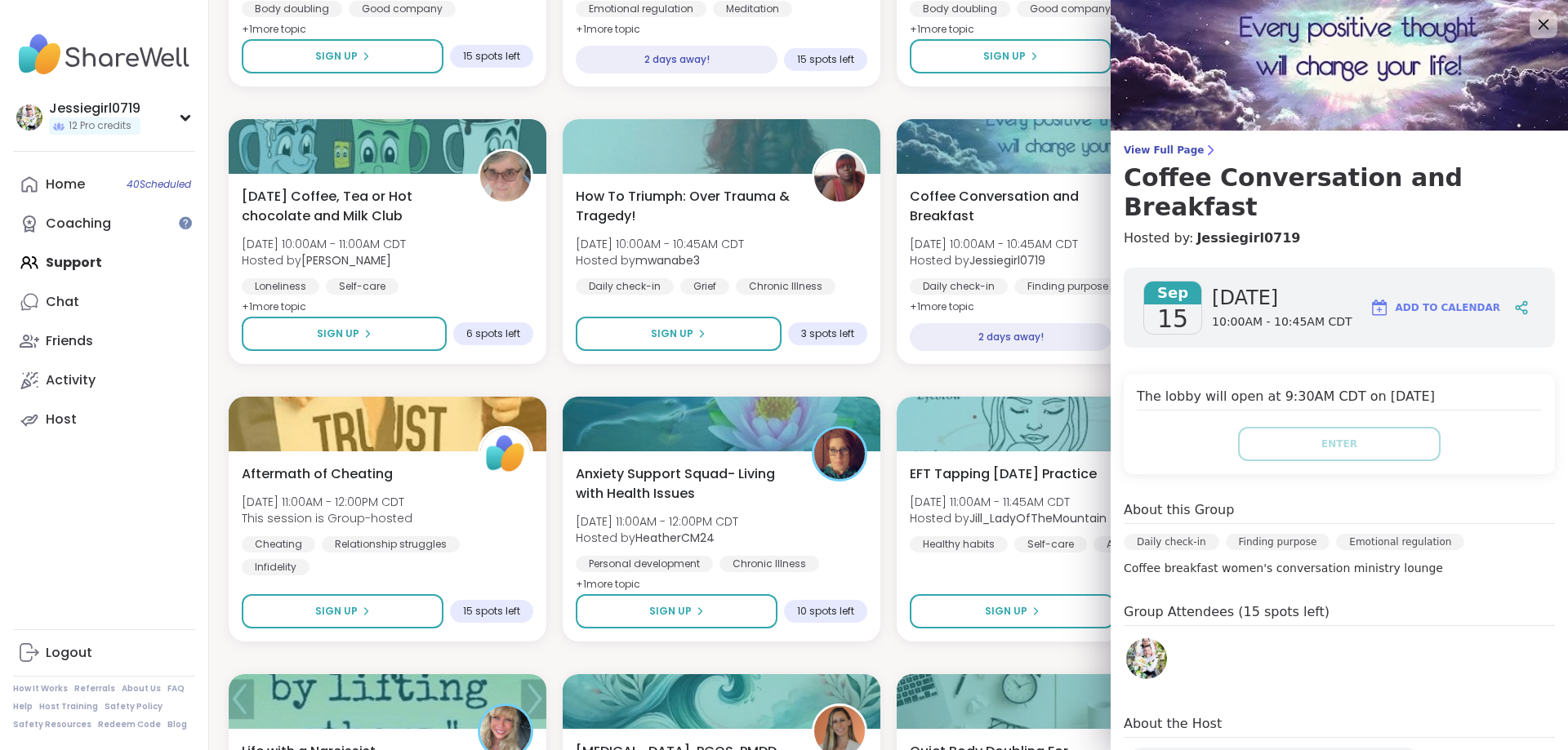
click at [1542, 26] on icon at bounding box center [1544, 25] width 11 height 11
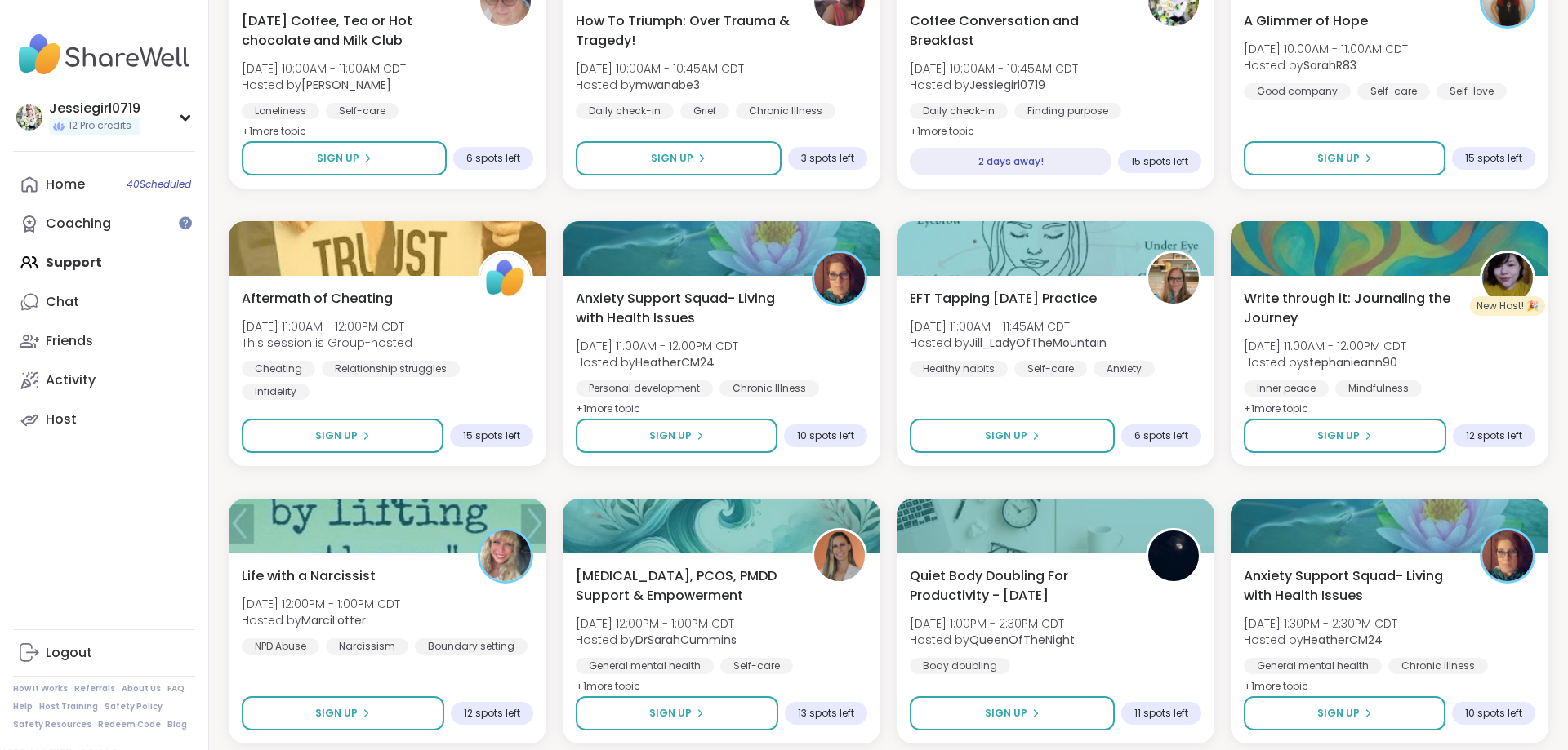
scroll to position [8486, 0]
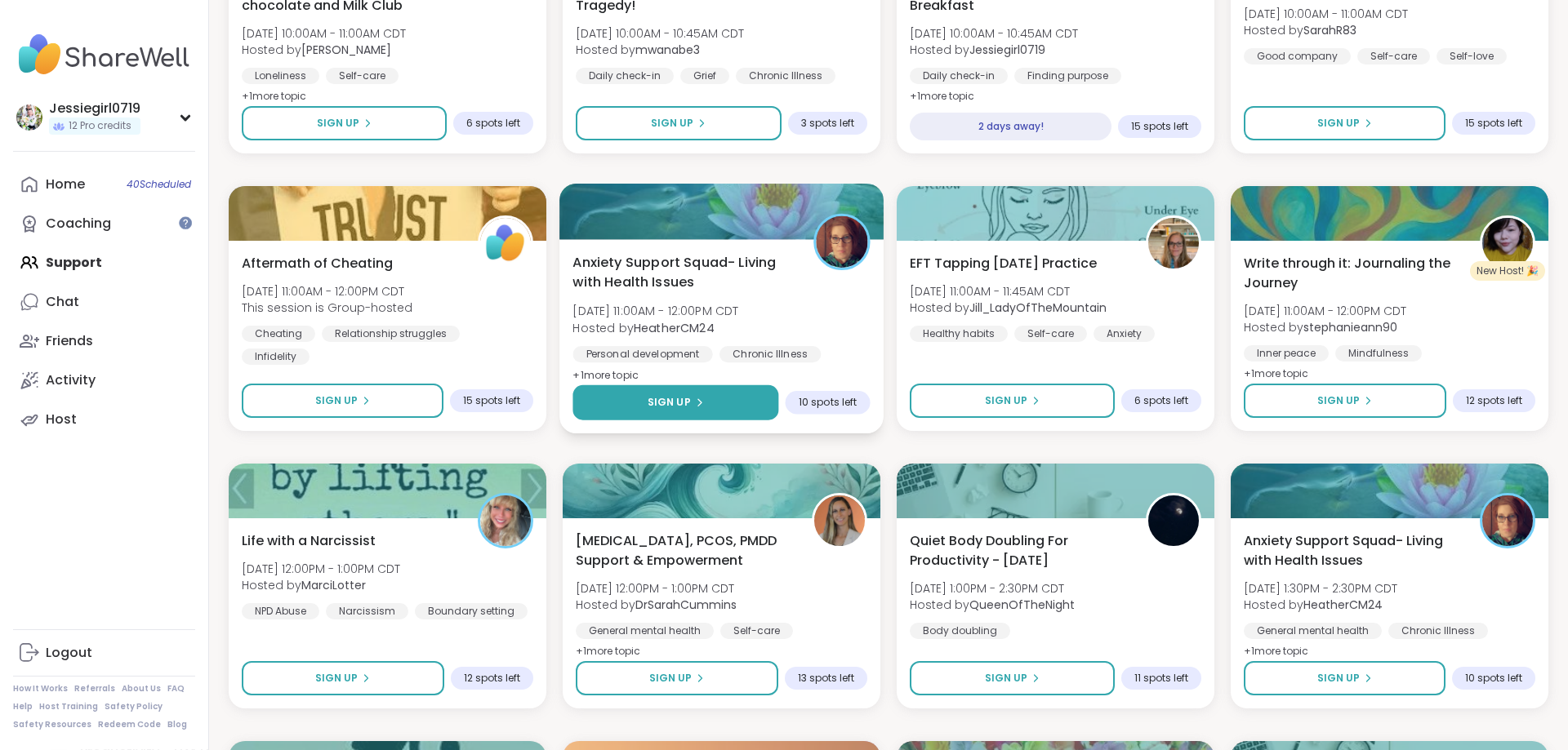
click at [718, 407] on button "Sign Up" at bounding box center [676, 402] width 206 height 35
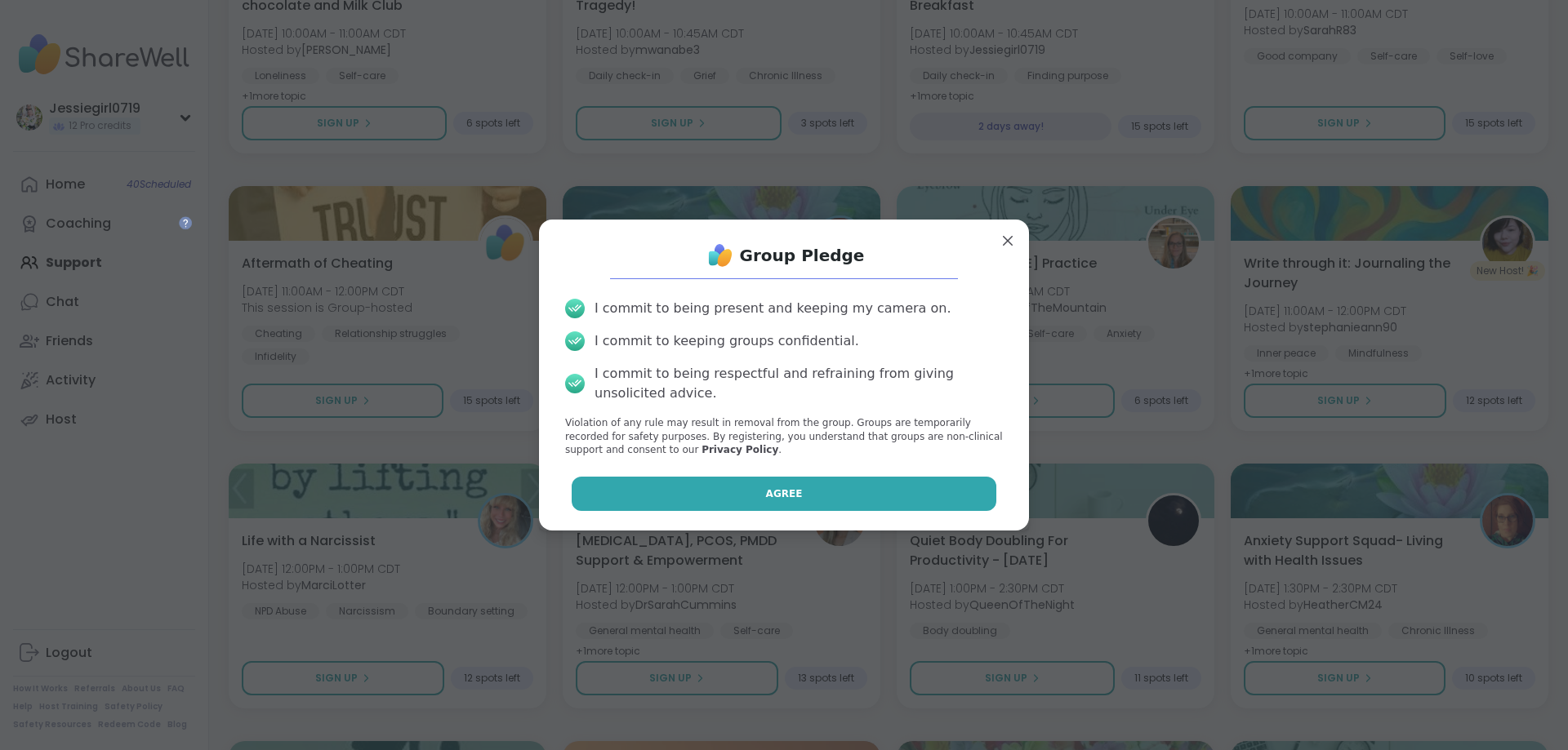
click at [808, 489] on button "Agree" at bounding box center [784, 494] width 426 height 34
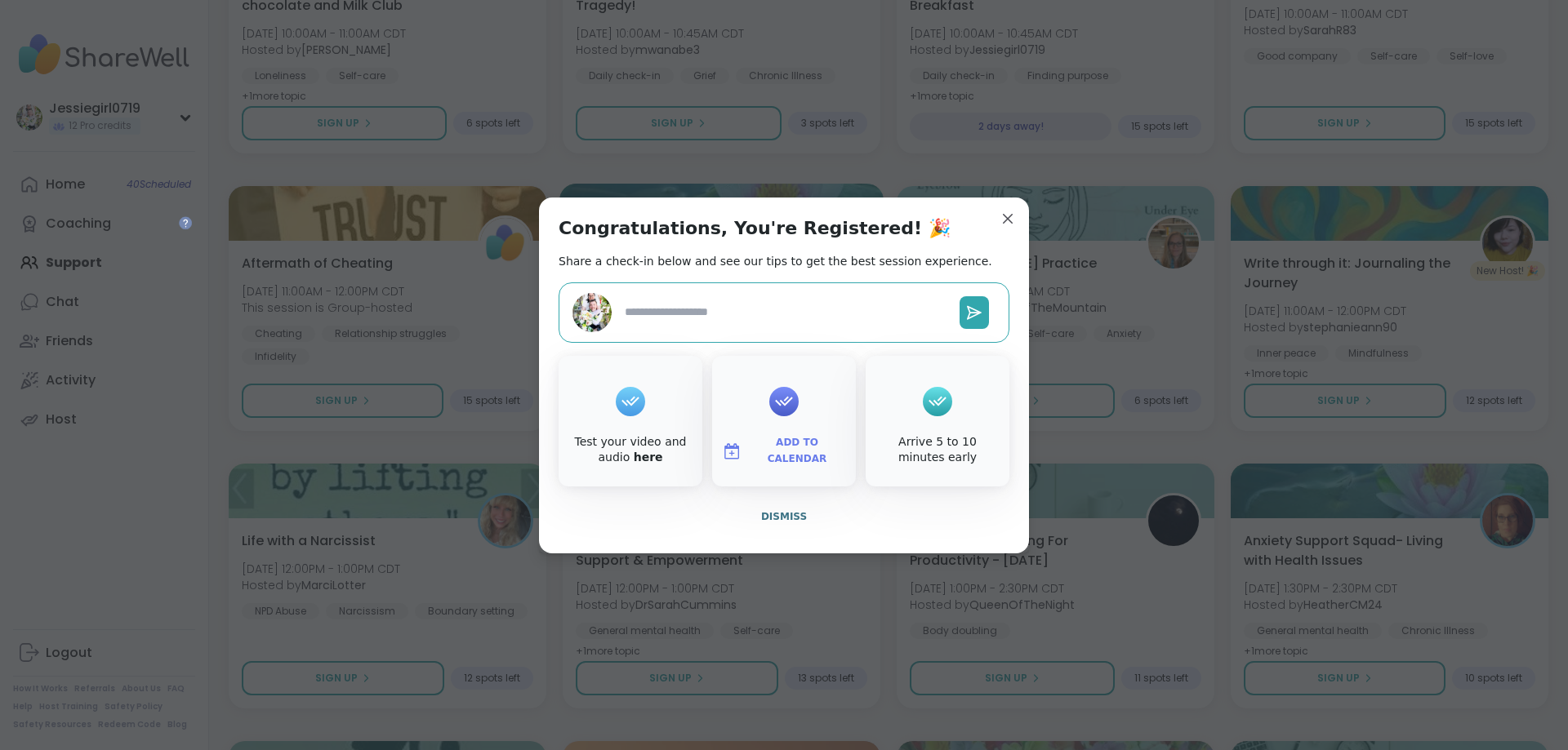
type textarea "*"
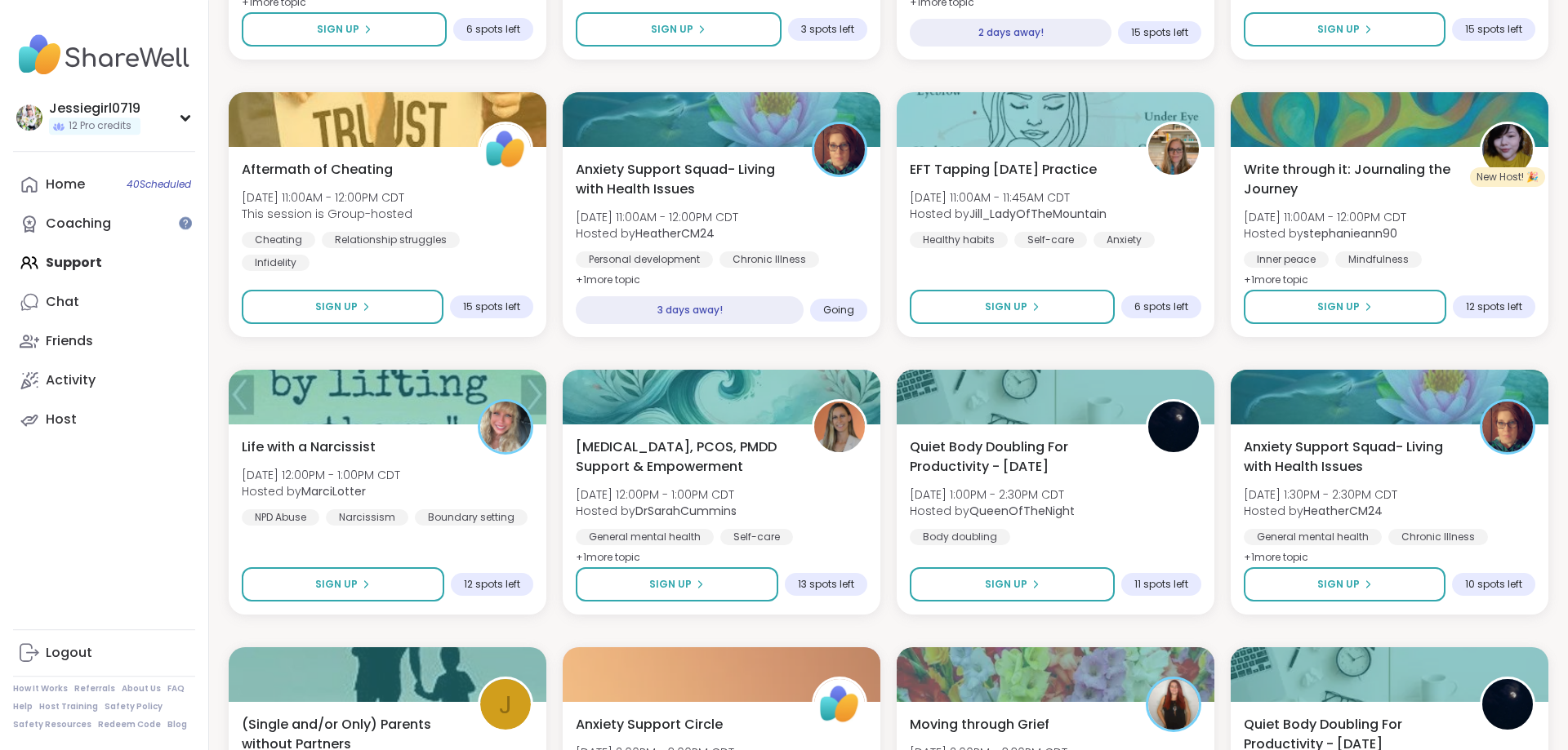
scroll to position [8662, 0]
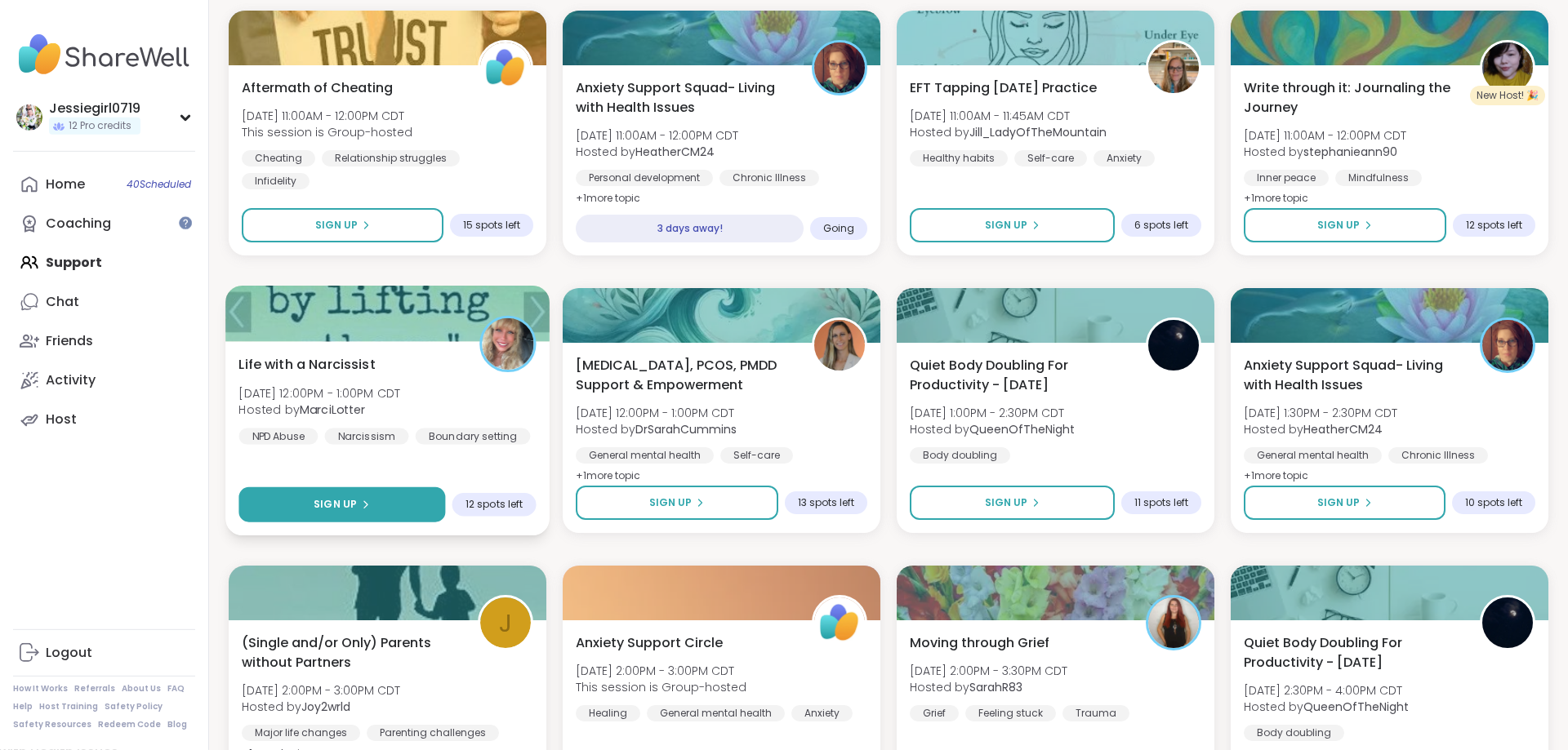
click at [400, 499] on button "Sign Up" at bounding box center [341, 504] width 207 height 35
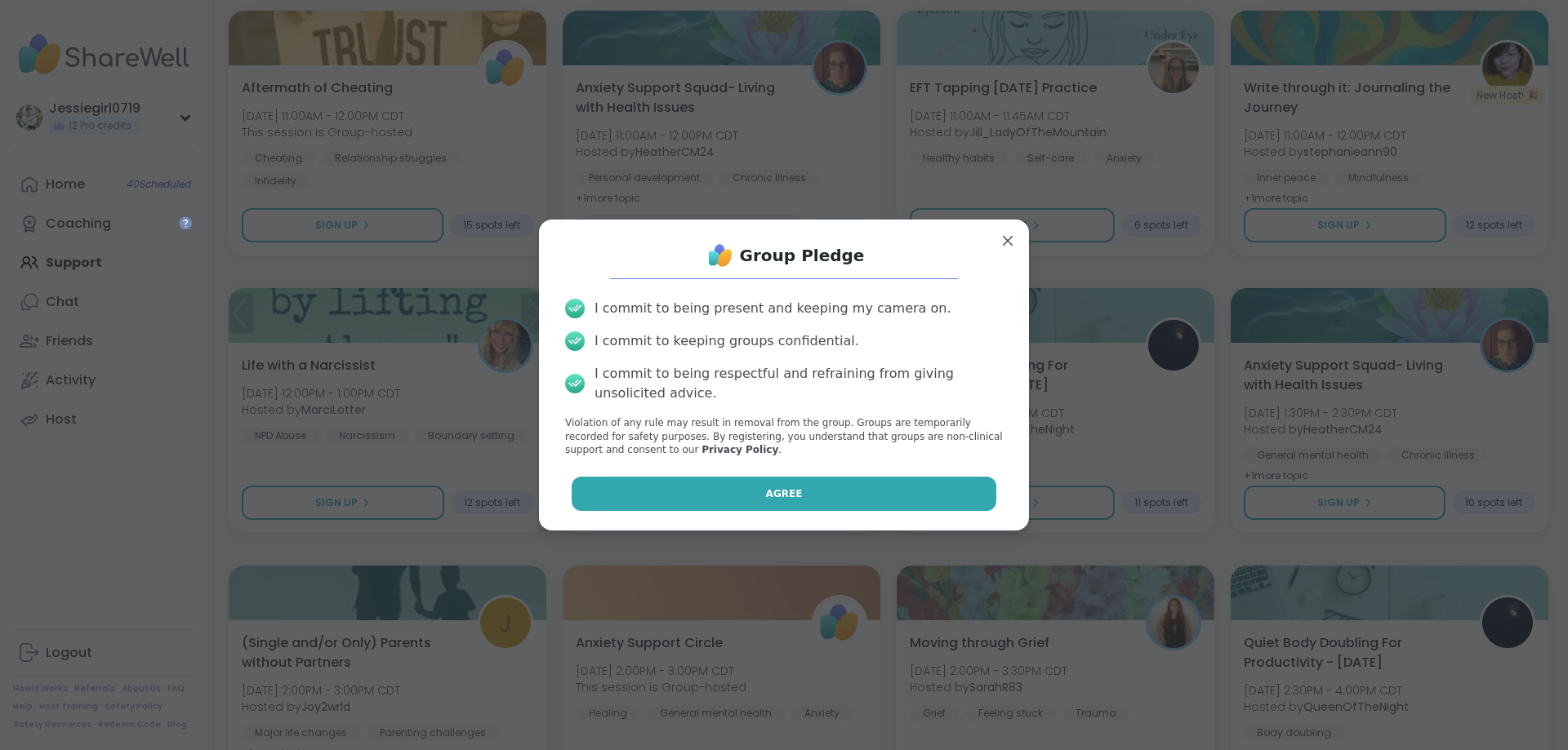
click at [694, 484] on button "Agree" at bounding box center [784, 494] width 426 height 34
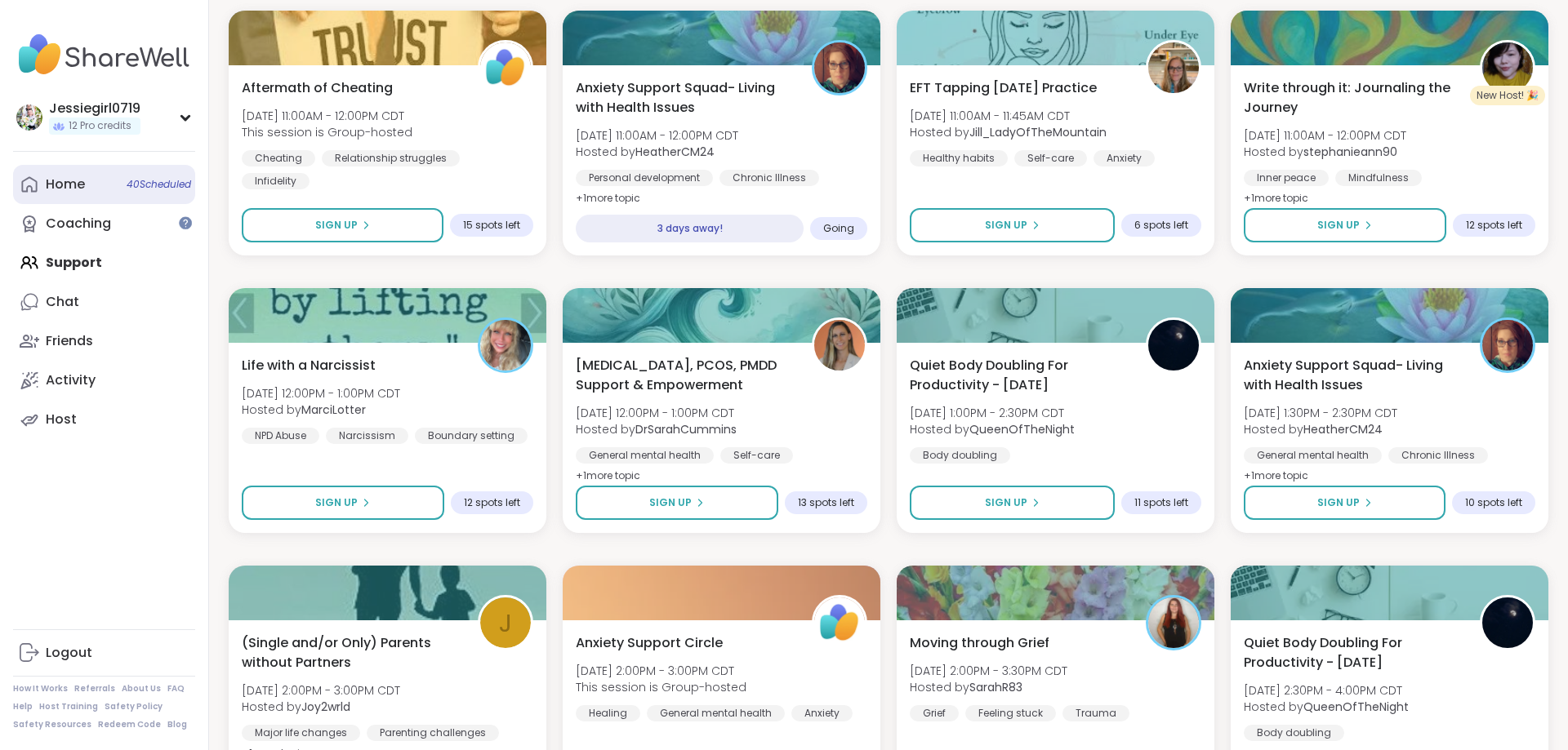
click at [85, 185] on link "Home 40 Scheduled" at bounding box center [104, 184] width 182 height 39
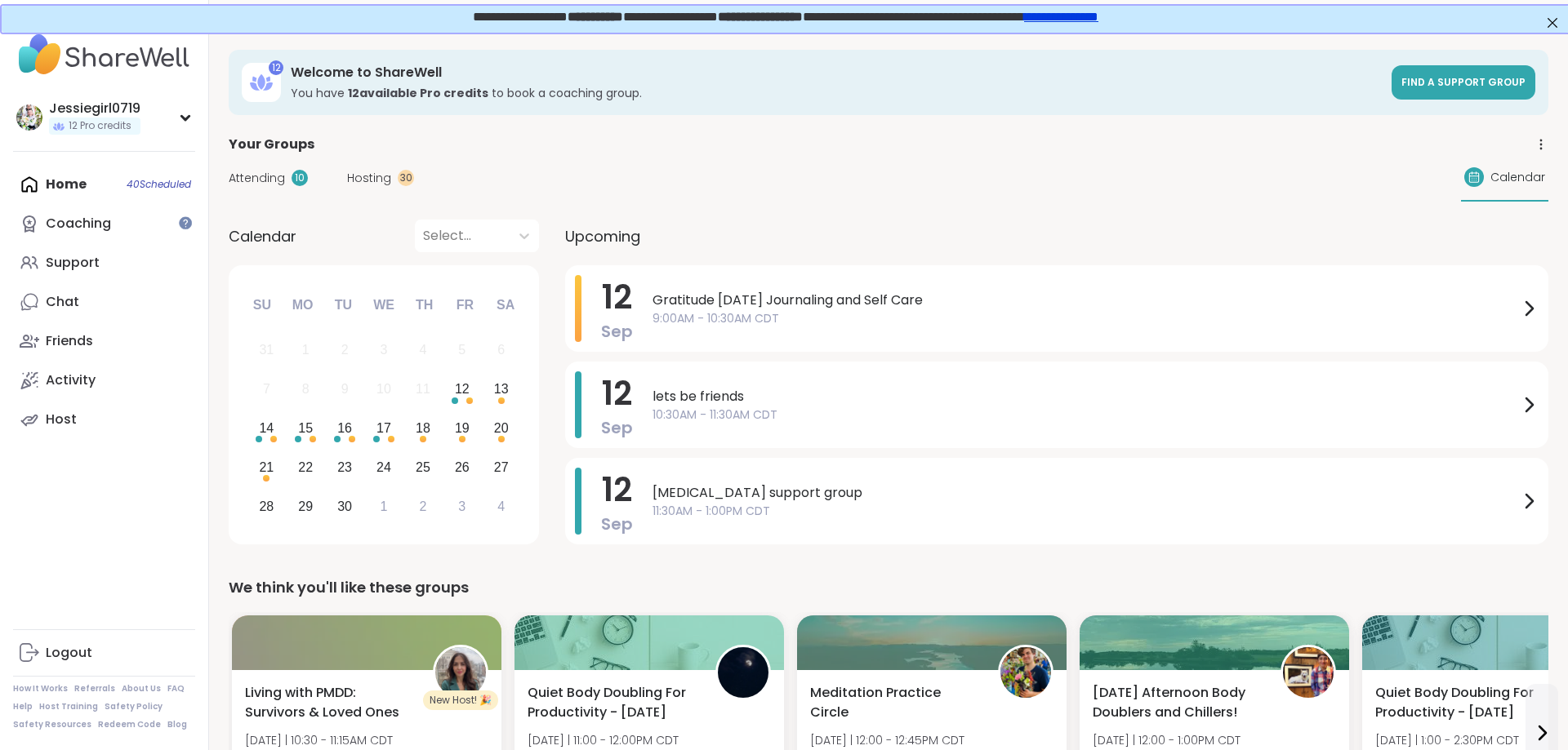
click at [56, 185] on div "Home 40 Scheduled Coaching Support Chat Friends Activity Host" at bounding box center [104, 302] width 182 height 275
click at [375, 176] on span "Hosting" at bounding box center [369, 178] width 44 height 17
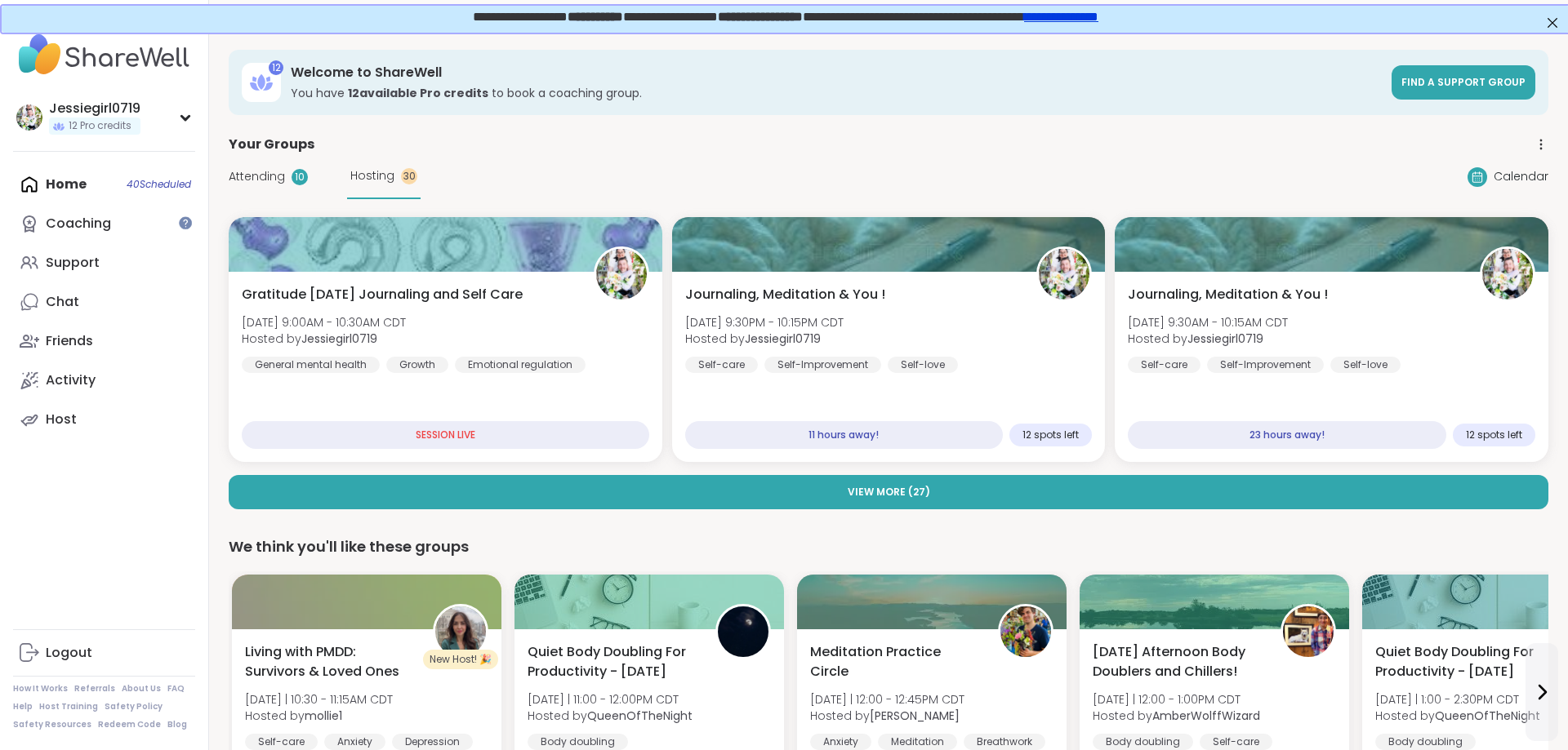
click at [247, 170] on span "Attending" at bounding box center [256, 177] width 56 height 17
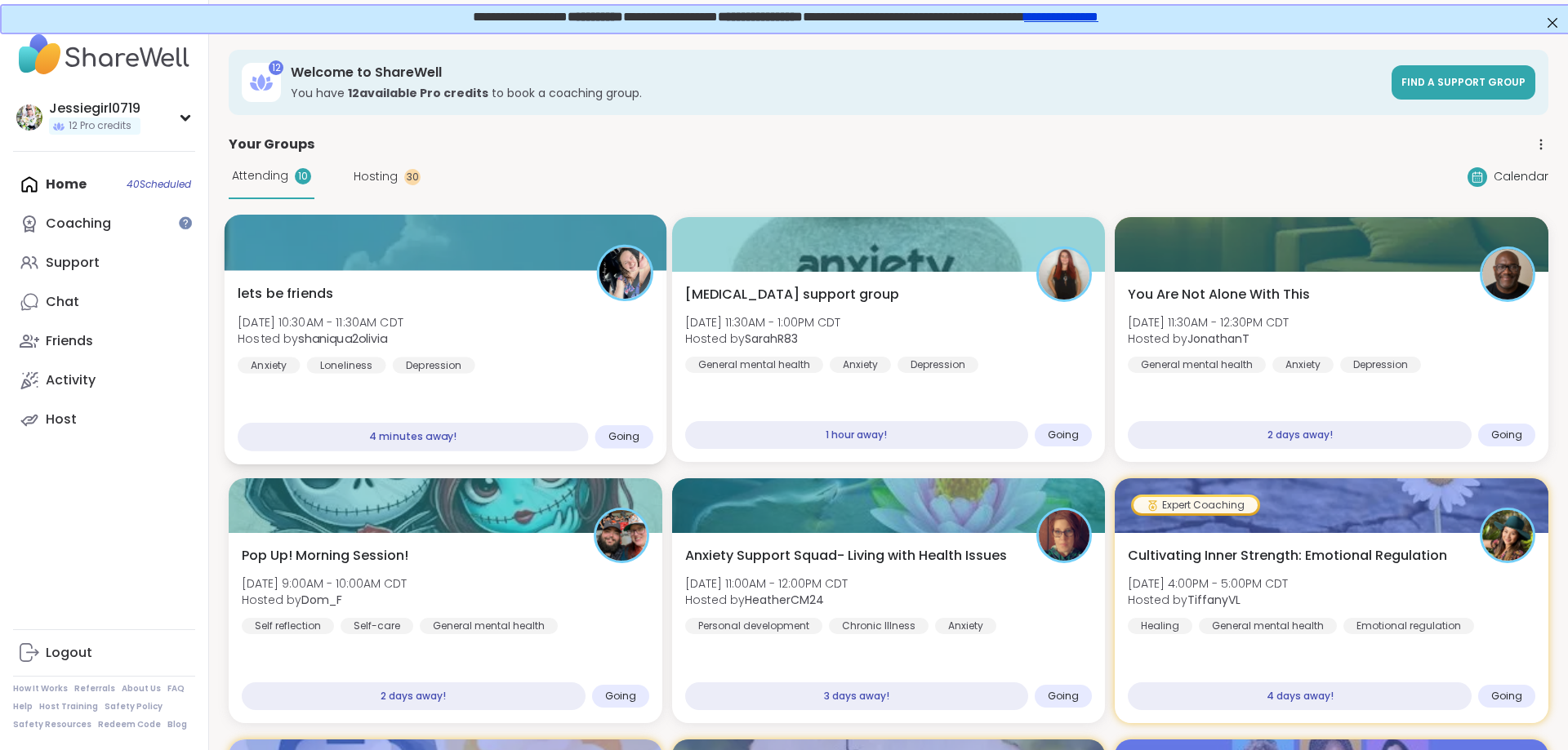
click at [497, 354] on div "lets be friends [DATE] 10:30AM - 11:30AM CDT Hosted by shaniqua2olivia Anxiety …" at bounding box center [445, 329] width 416 height 90
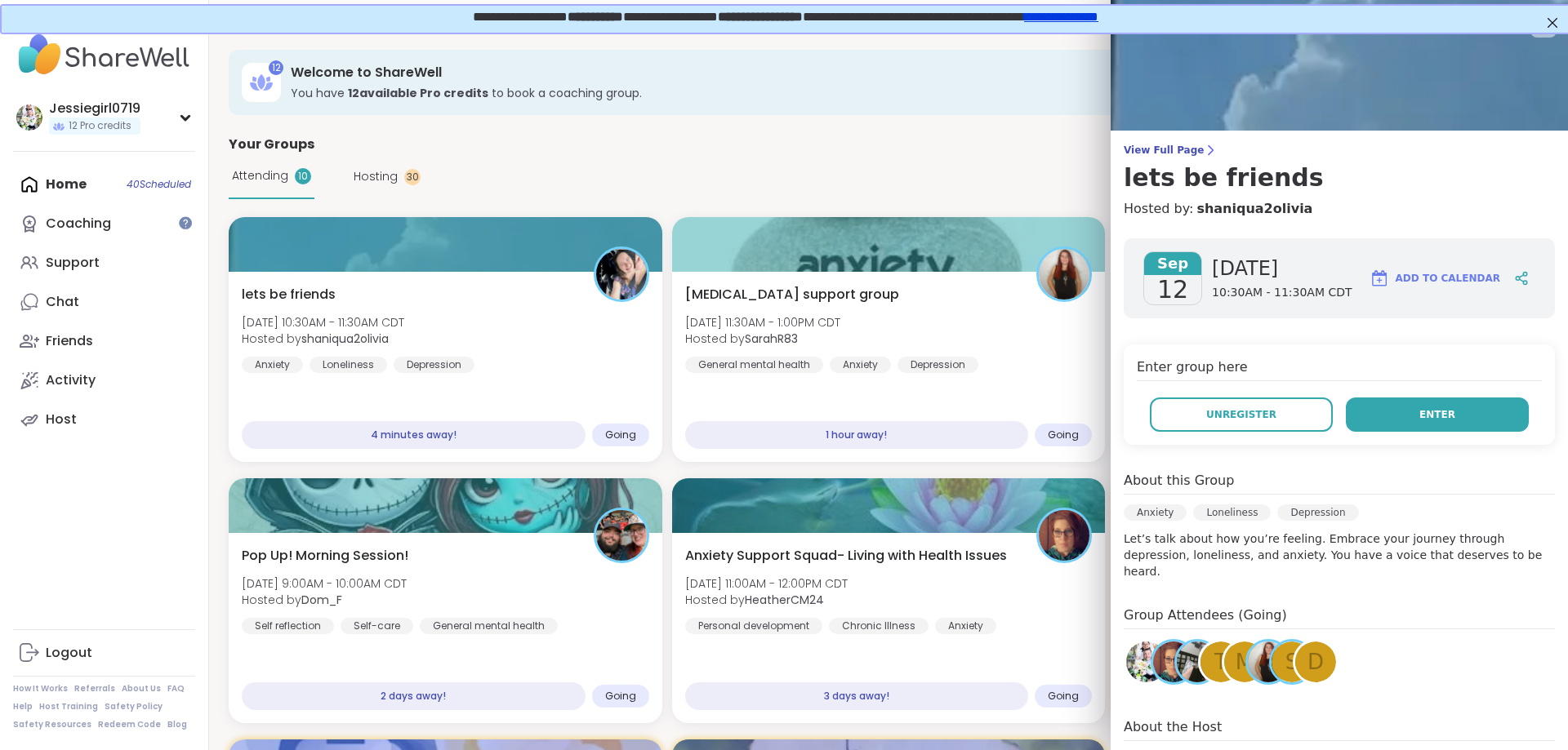
click at [1390, 412] on button "Enter" at bounding box center [1437, 414] width 183 height 34
click at [1393, 419] on button "Enter" at bounding box center [1437, 414] width 183 height 34
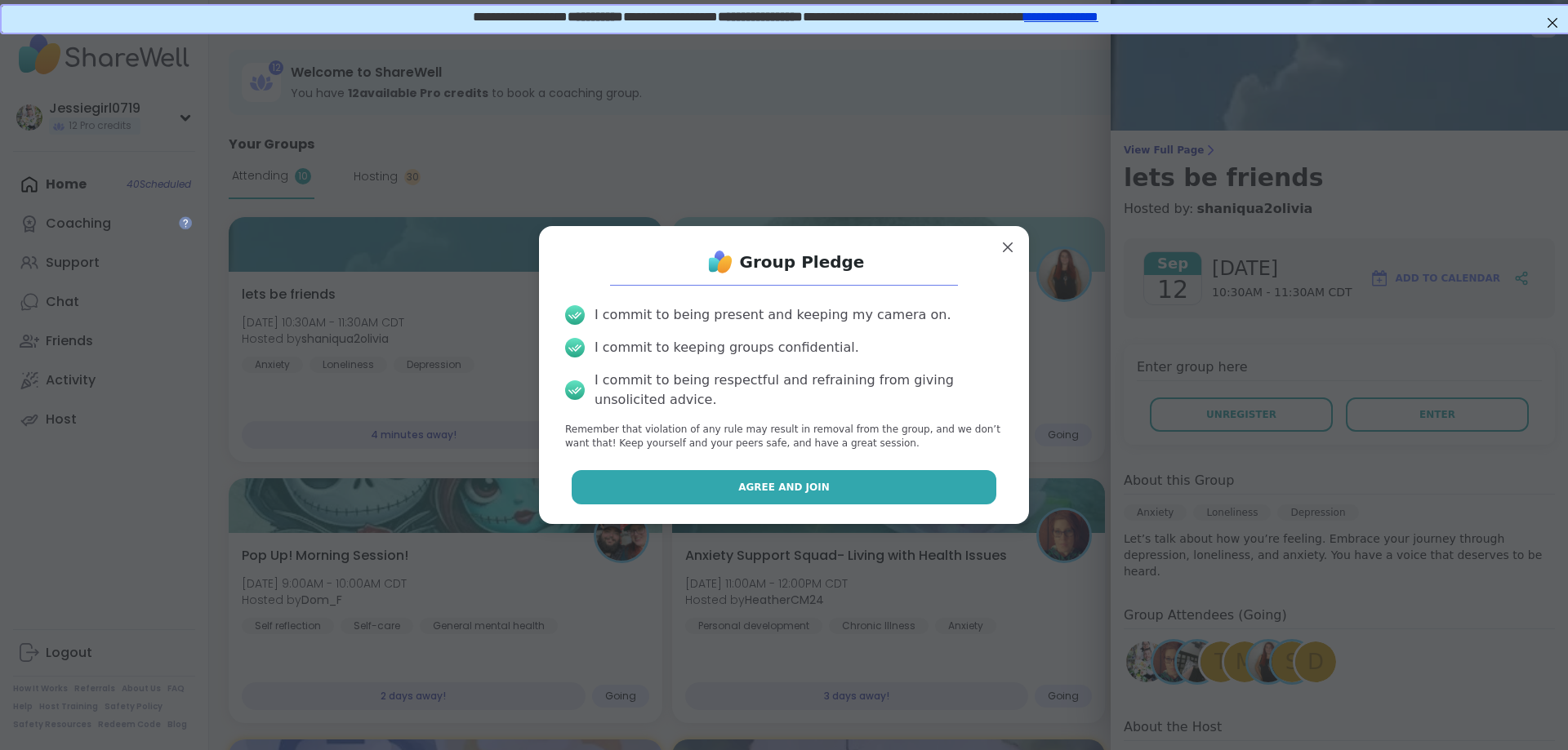
click at [894, 491] on button "Agree and Join" at bounding box center [784, 487] width 426 height 34
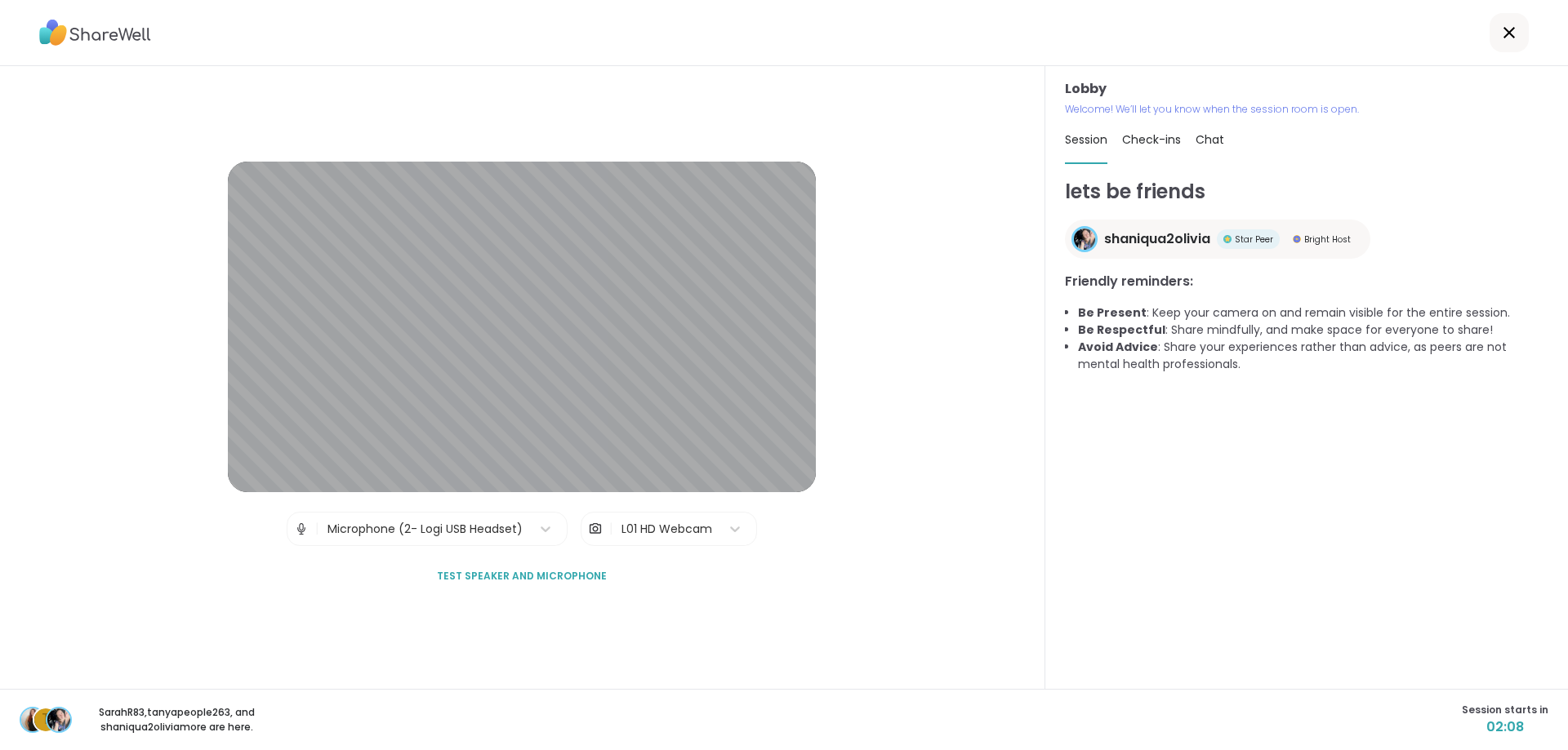
click at [1209, 142] on span "Chat" at bounding box center [1209, 139] width 28 height 17
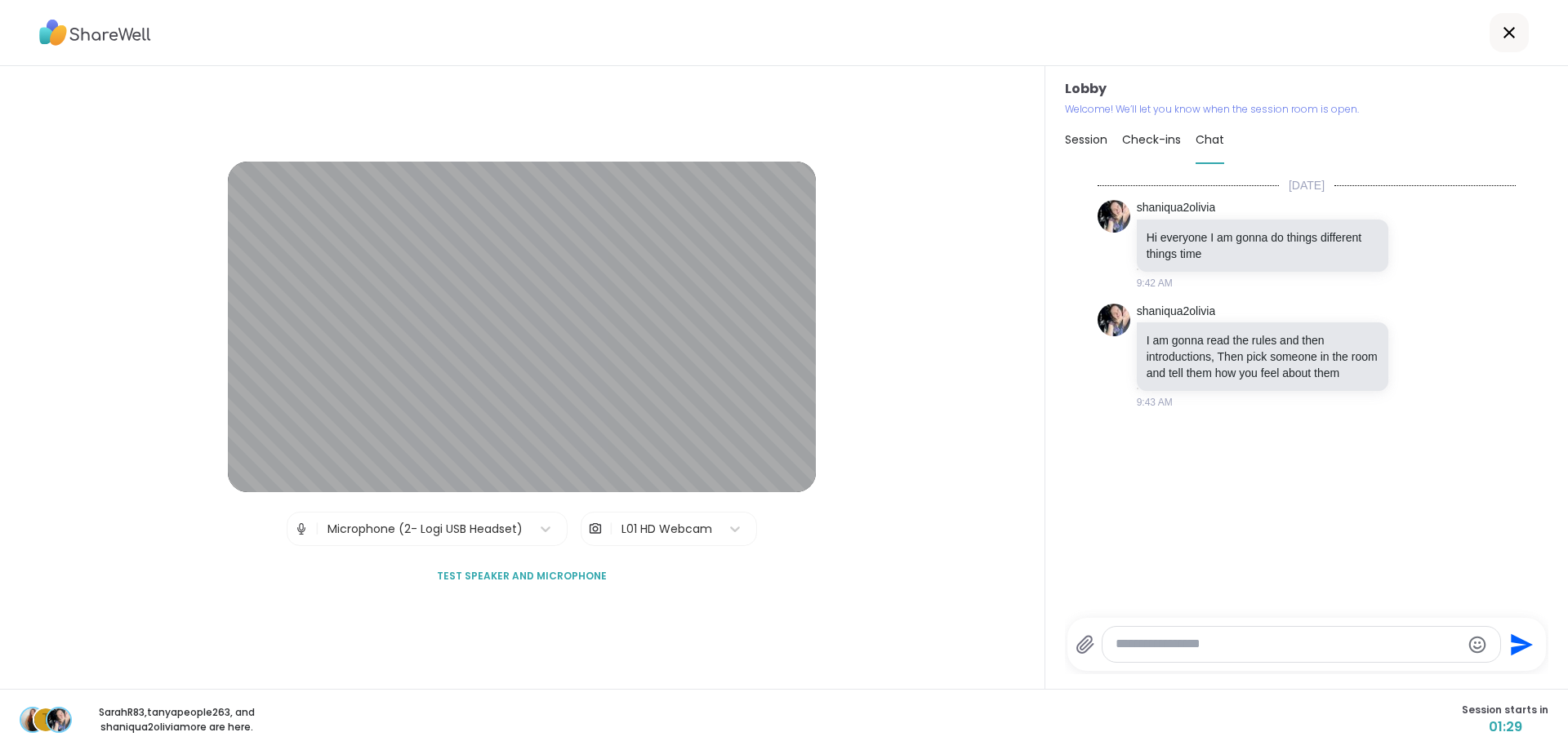
click at [1260, 638] on textarea "Type your message" at bounding box center [1287, 644] width 344 height 17
paste textarea "**********"
type textarea "**********"
click at [1524, 645] on icon "Send" at bounding box center [1520, 644] width 26 height 26
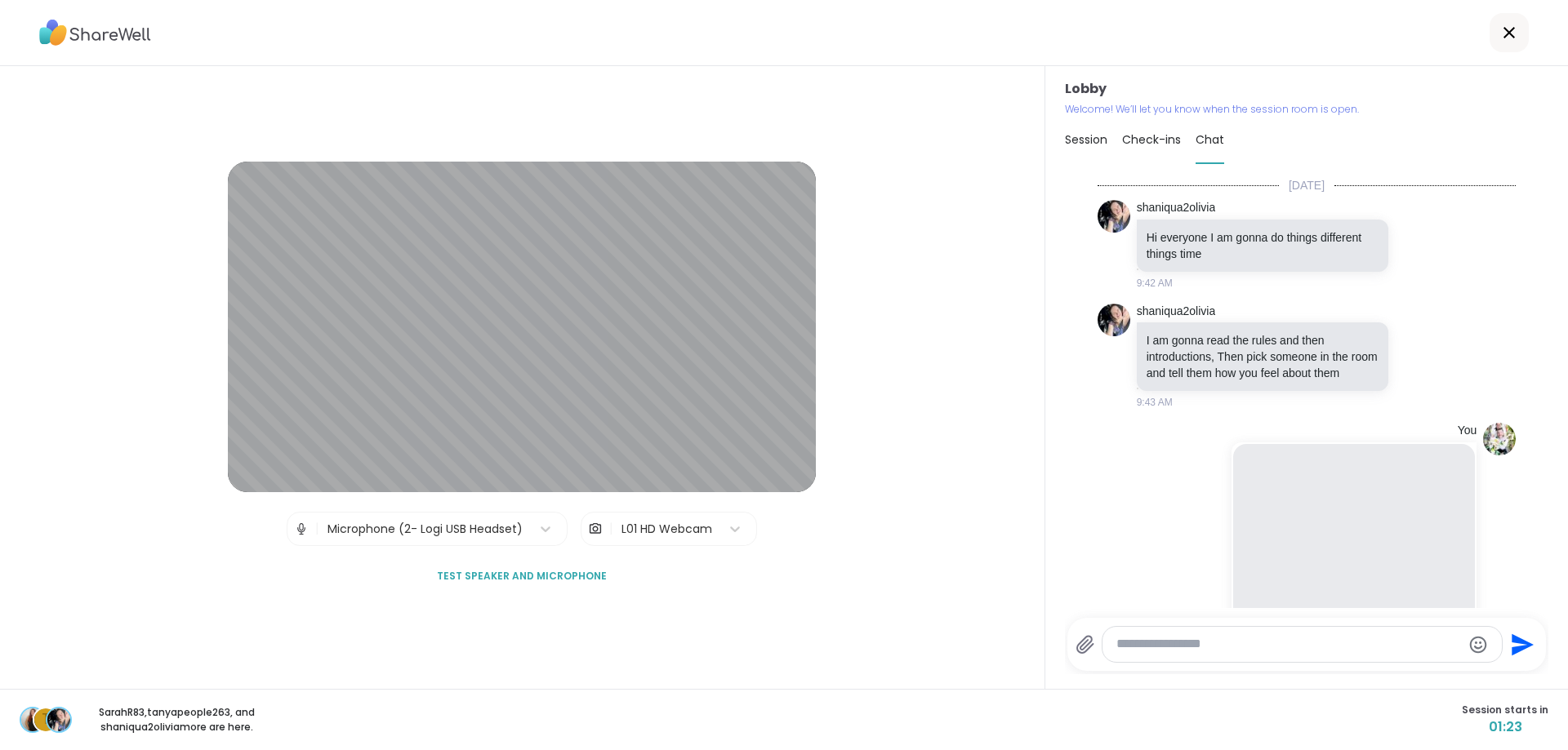
click at [1099, 142] on span "Session" at bounding box center [1086, 139] width 42 height 17
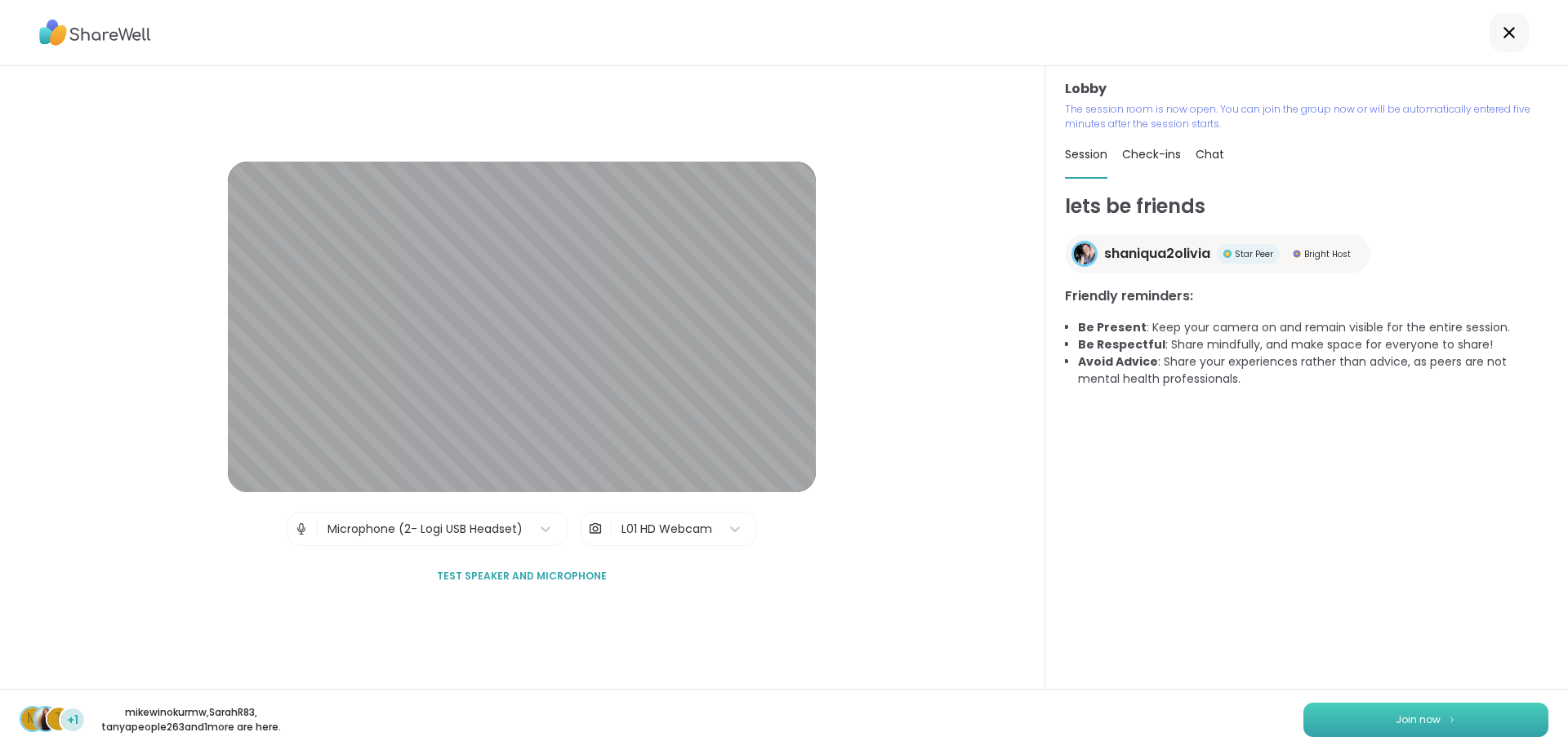
click at [1387, 718] on button "Join now" at bounding box center [1425, 719] width 245 height 34
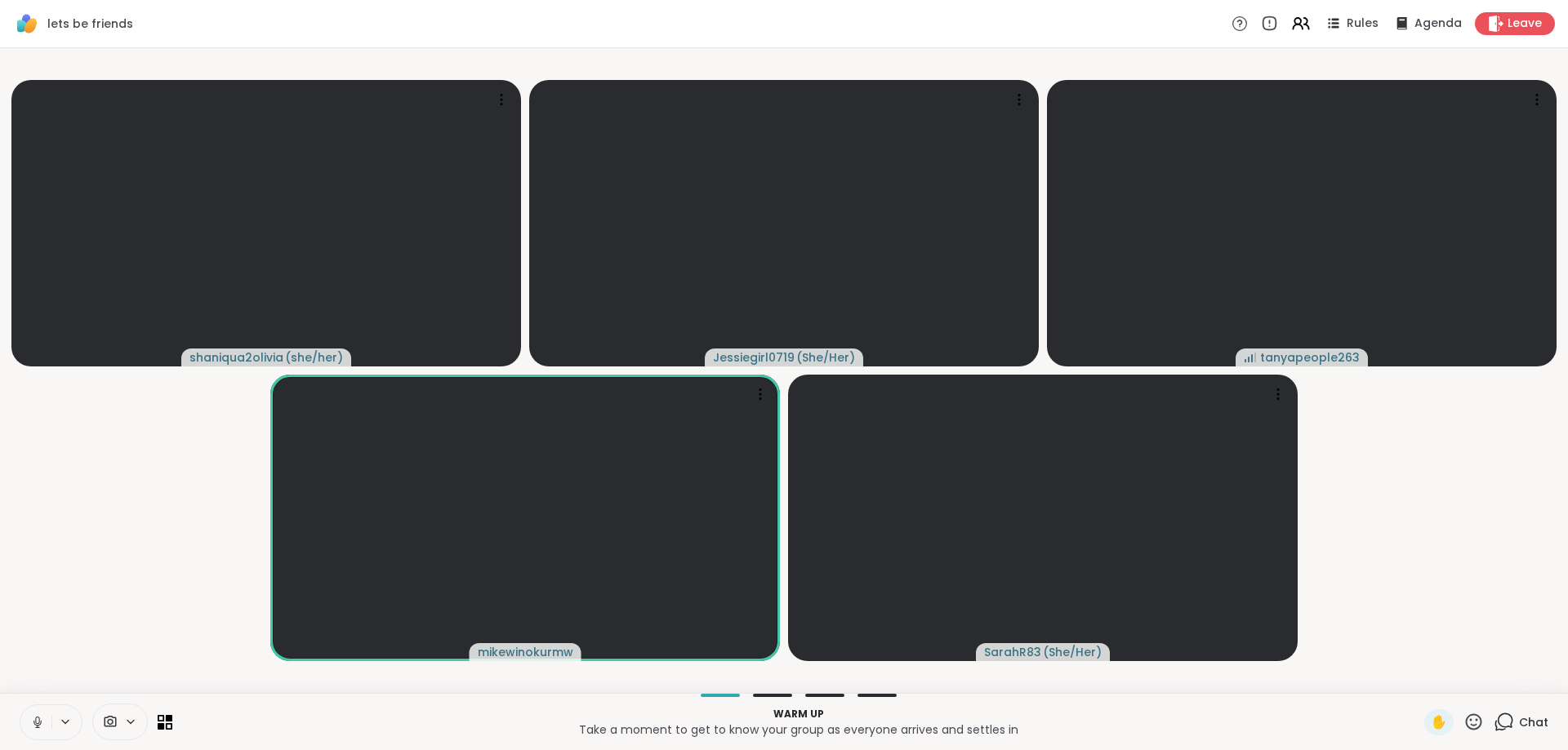
click at [41, 726] on icon at bounding box center [37, 723] width 15 height 15
click at [1510, 718] on icon at bounding box center [1503, 722] width 21 height 21
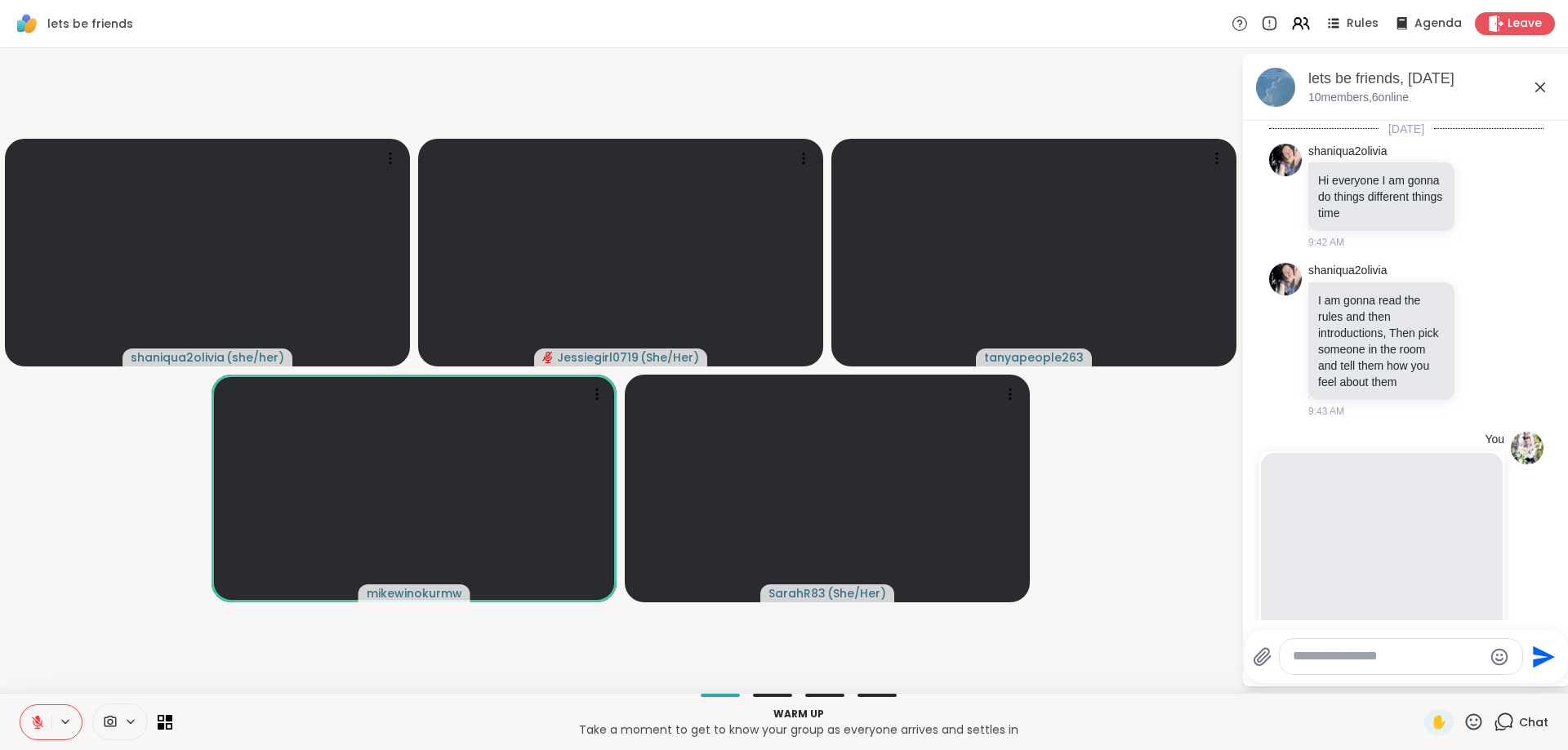
scroll to position [207, 0]
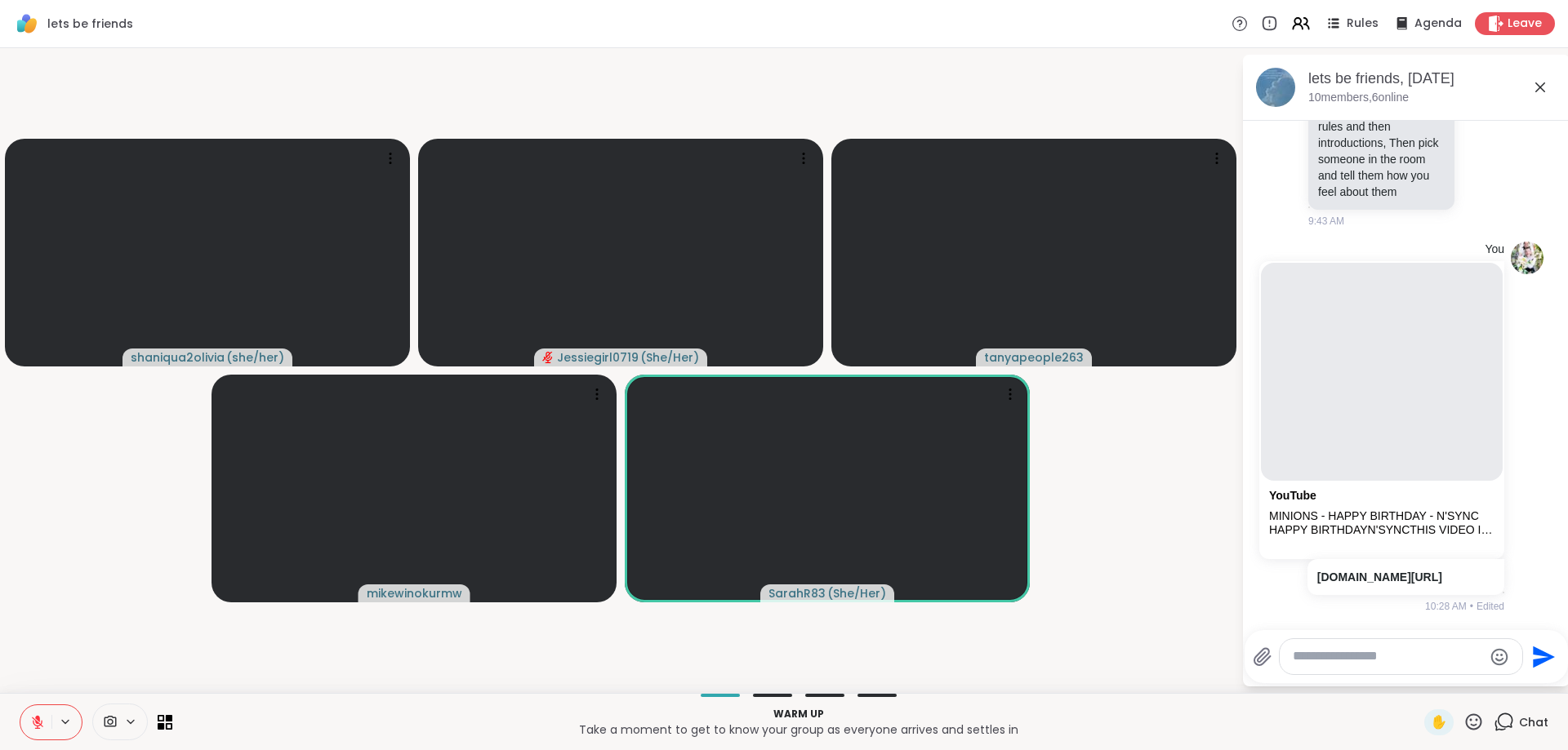
click at [1339, 653] on textarea "Type your message" at bounding box center [1387, 656] width 190 height 17
click at [41, 718] on icon at bounding box center [37, 723] width 15 height 15
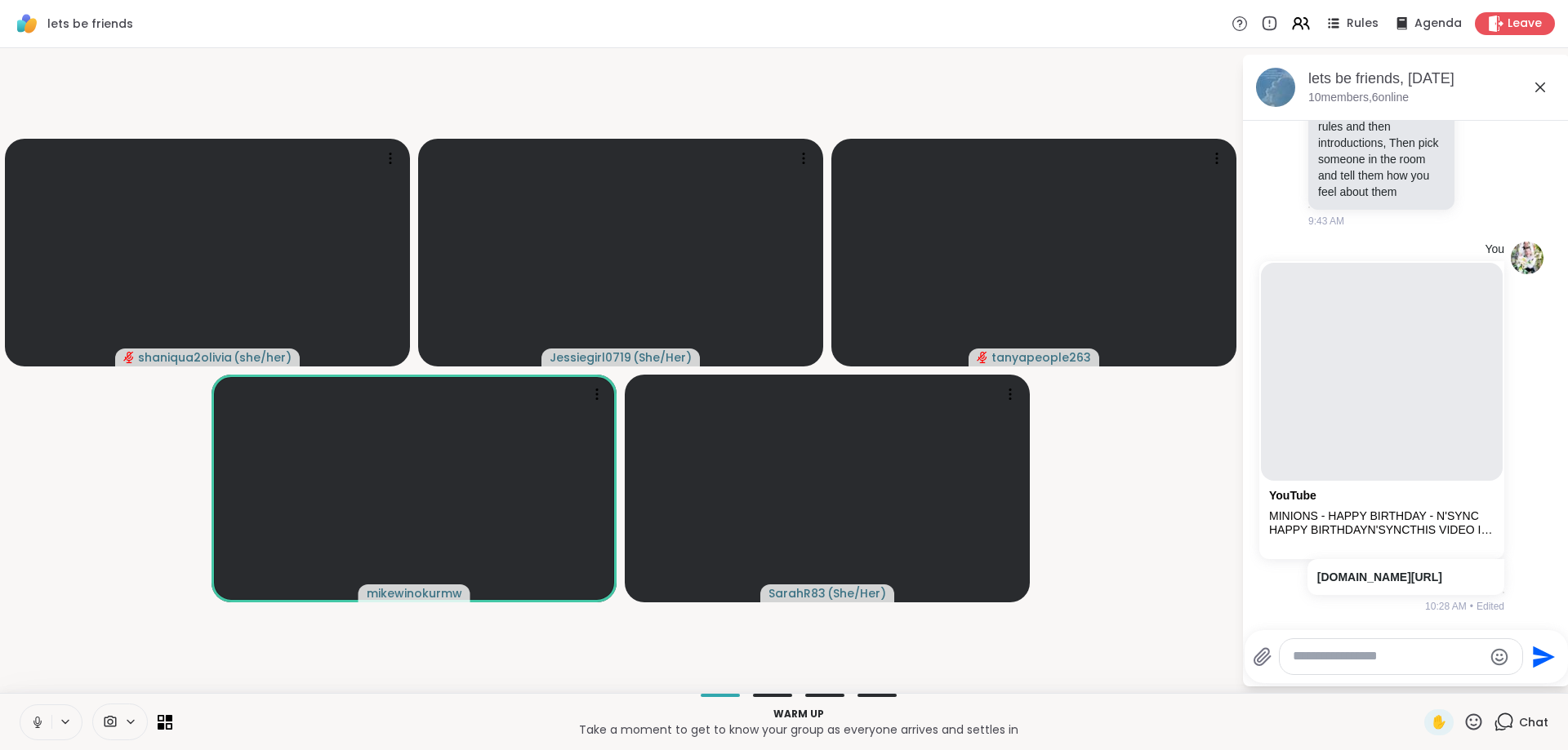
click at [1321, 653] on textarea "Type your message" at bounding box center [1387, 656] width 190 height 17
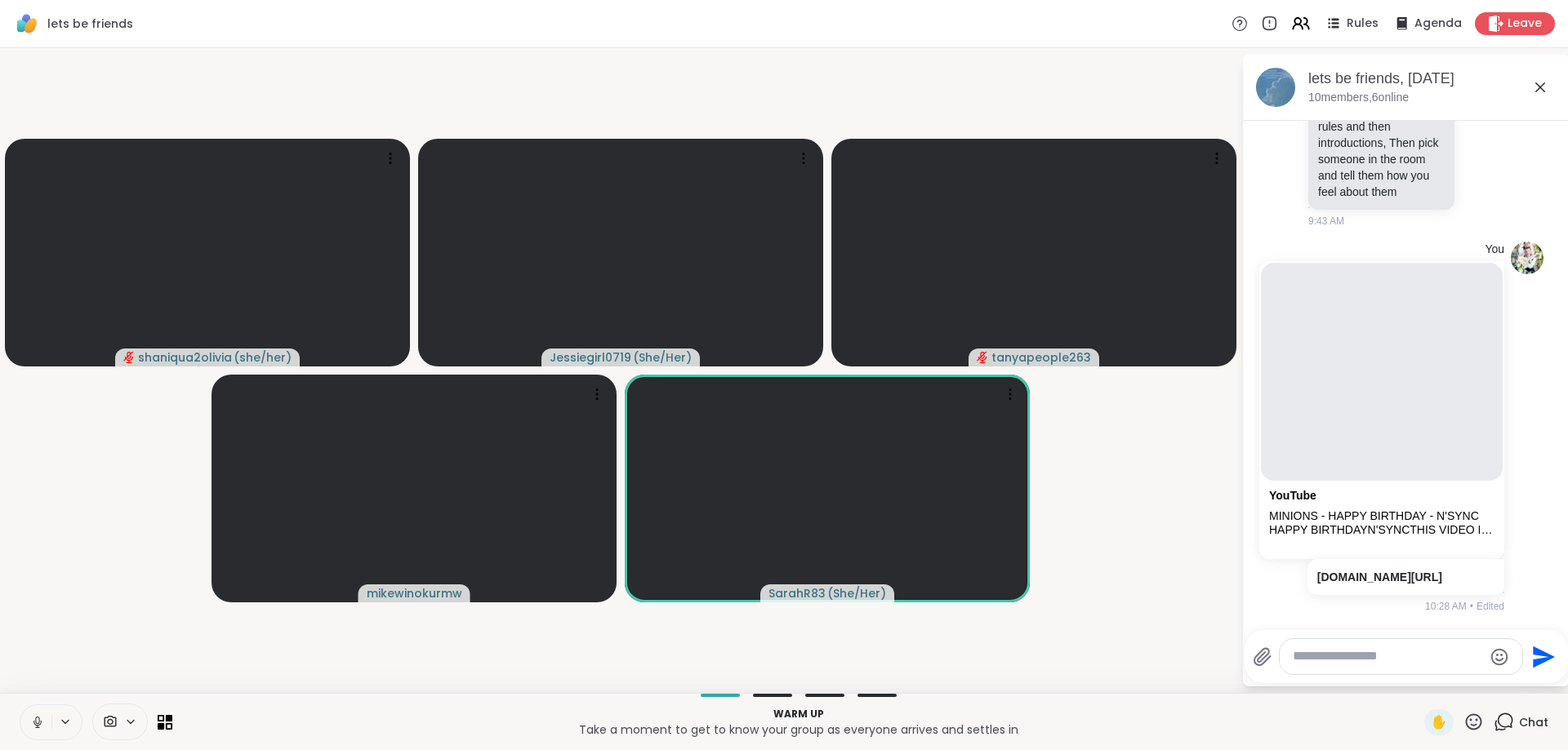
click at [41, 722] on icon at bounding box center [37, 723] width 8 height 5
click at [1363, 652] on textarea "Type your message" at bounding box center [1387, 656] width 190 height 17
click at [34, 726] on icon at bounding box center [37, 723] width 15 height 15
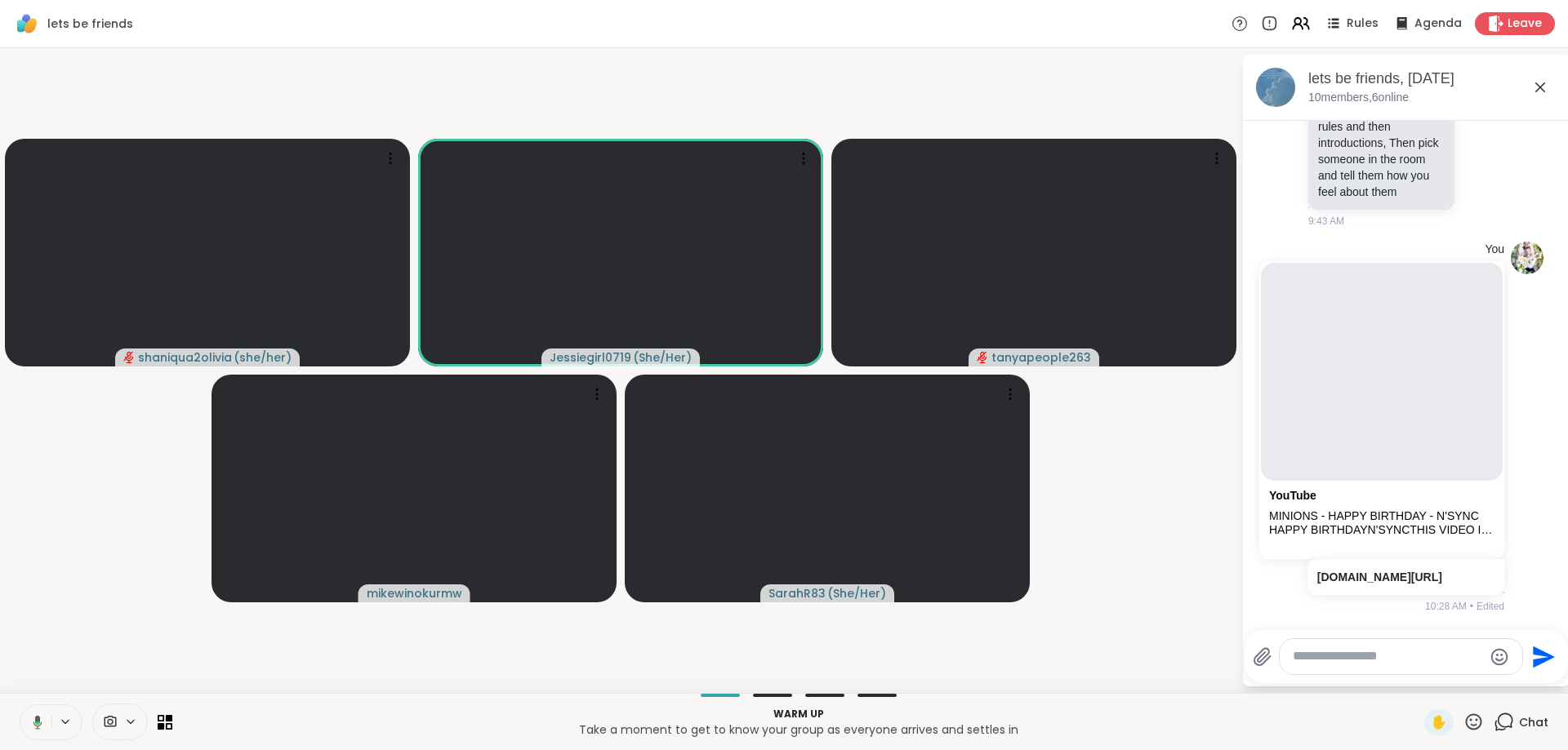
click at [1299, 655] on textarea "Type your message" at bounding box center [1387, 656] width 190 height 17
click at [1310, 655] on textarea "Type your message" at bounding box center [1387, 656] width 190 height 17
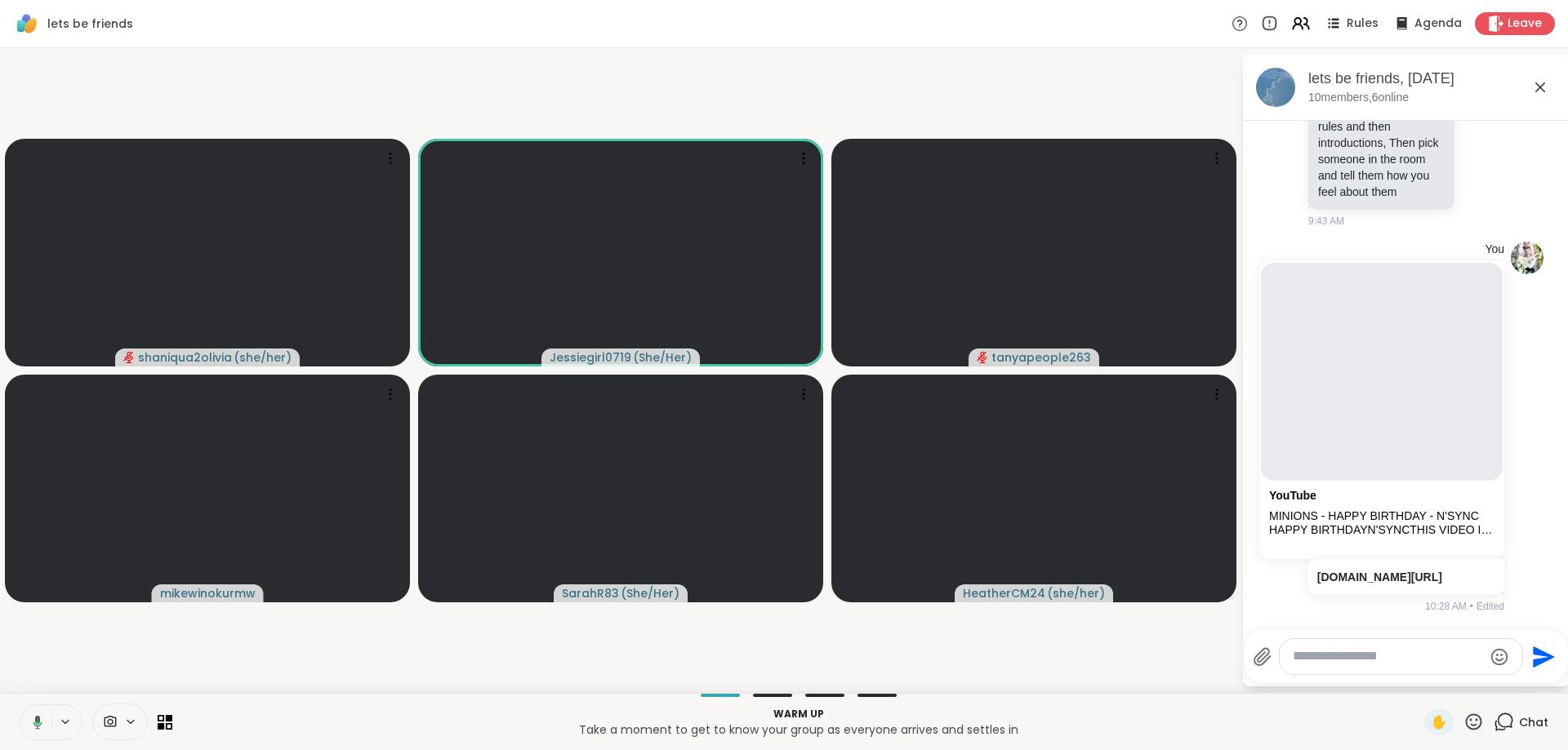
click at [1326, 648] on div at bounding box center [1401, 656] width 242 height 35
click at [1324, 650] on textarea "Type your message" at bounding box center [1387, 656] width 190 height 17
click at [1323, 655] on textarea "Type your message" at bounding box center [1387, 656] width 190 height 17
click at [1399, 655] on textarea "Type your message" at bounding box center [1387, 656] width 190 height 17
click at [1397, 656] on textarea "Type your message" at bounding box center [1387, 656] width 190 height 17
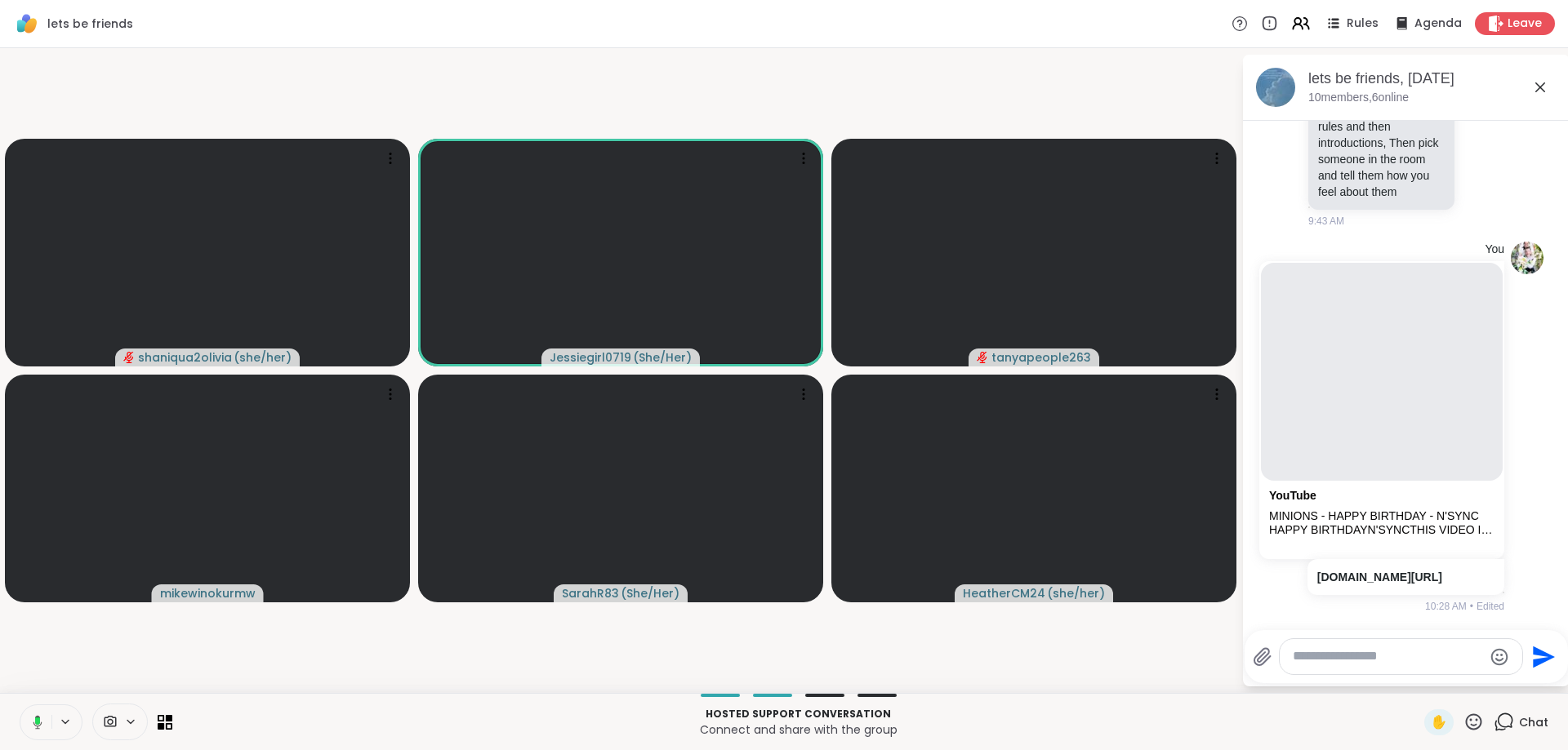
click at [1357, 650] on textarea "Type your message" at bounding box center [1387, 656] width 190 height 17
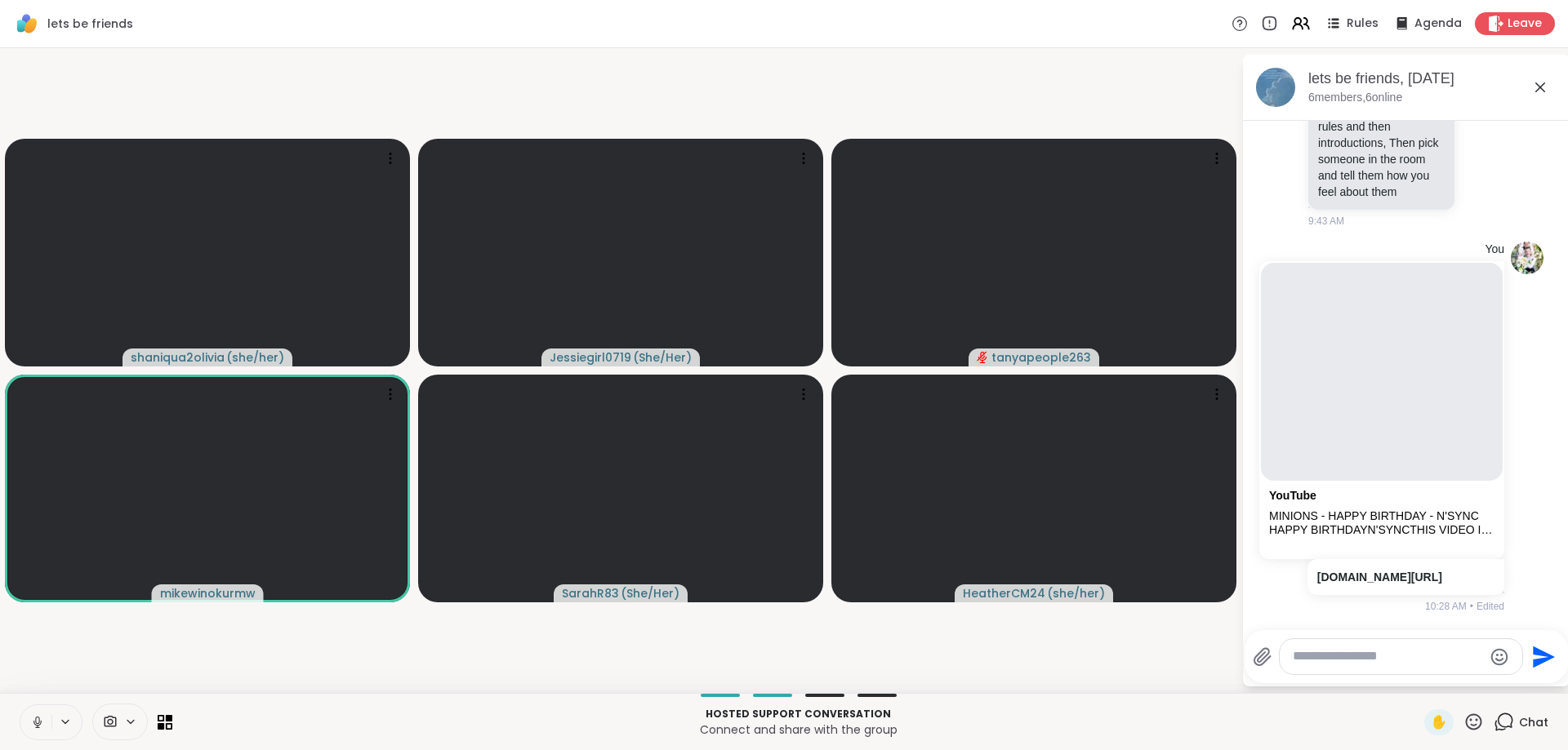
click at [1392, 657] on textarea "Type your message" at bounding box center [1387, 656] width 190 height 17
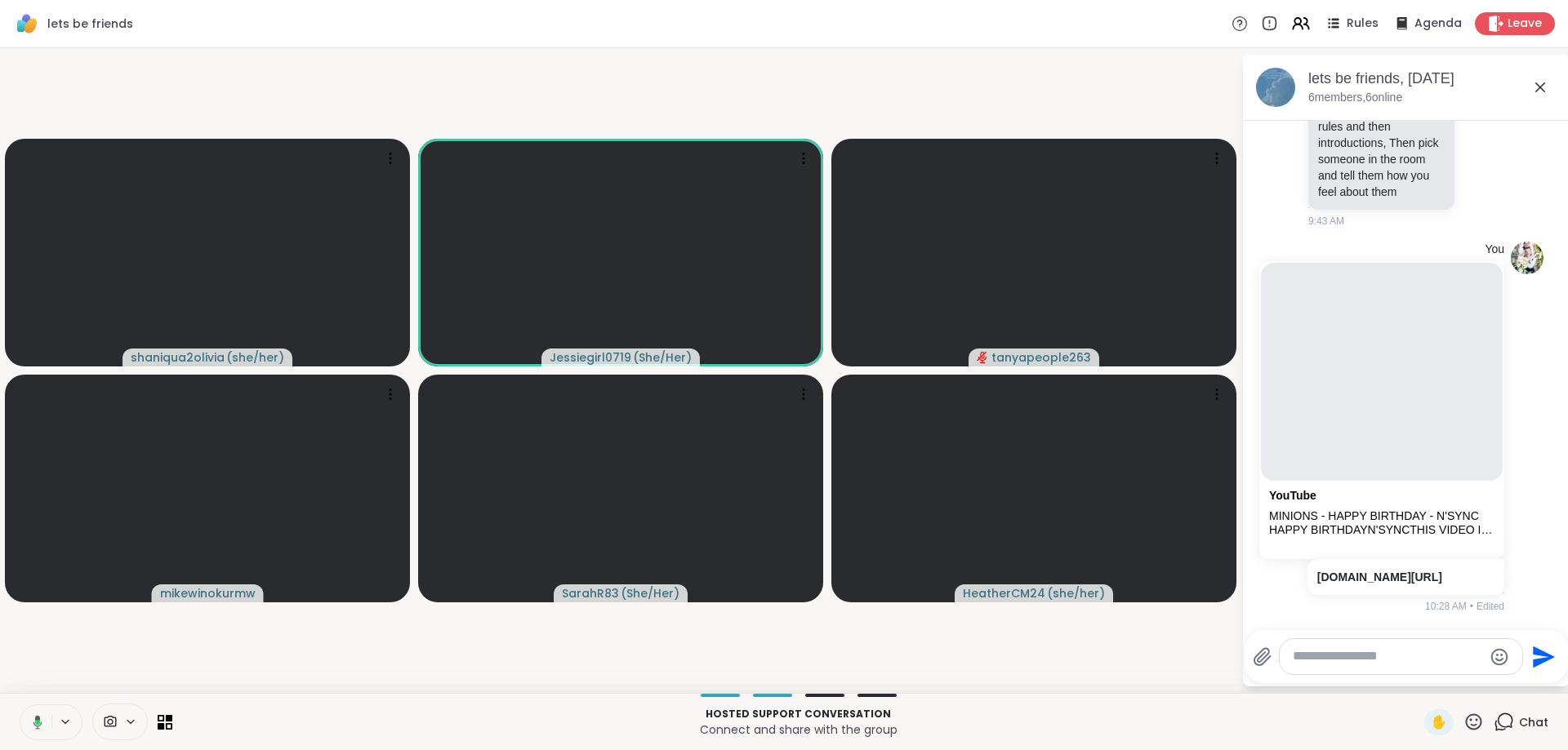
click at [1388, 657] on textarea "Type your message" at bounding box center [1387, 656] width 190 height 17
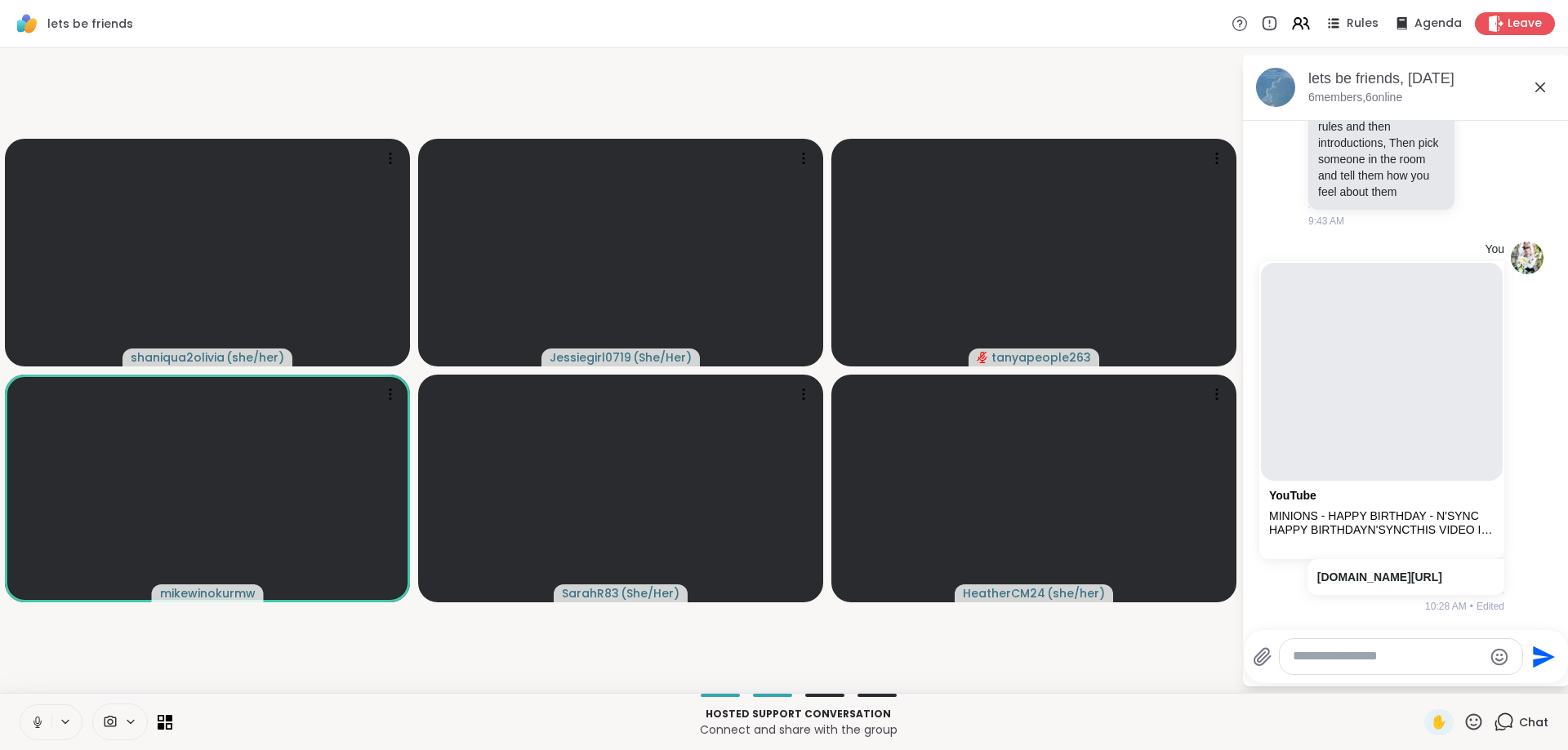
click at [1384, 660] on textarea "Type your message" at bounding box center [1387, 656] width 190 height 17
